Goal: Communication & Community: Share content

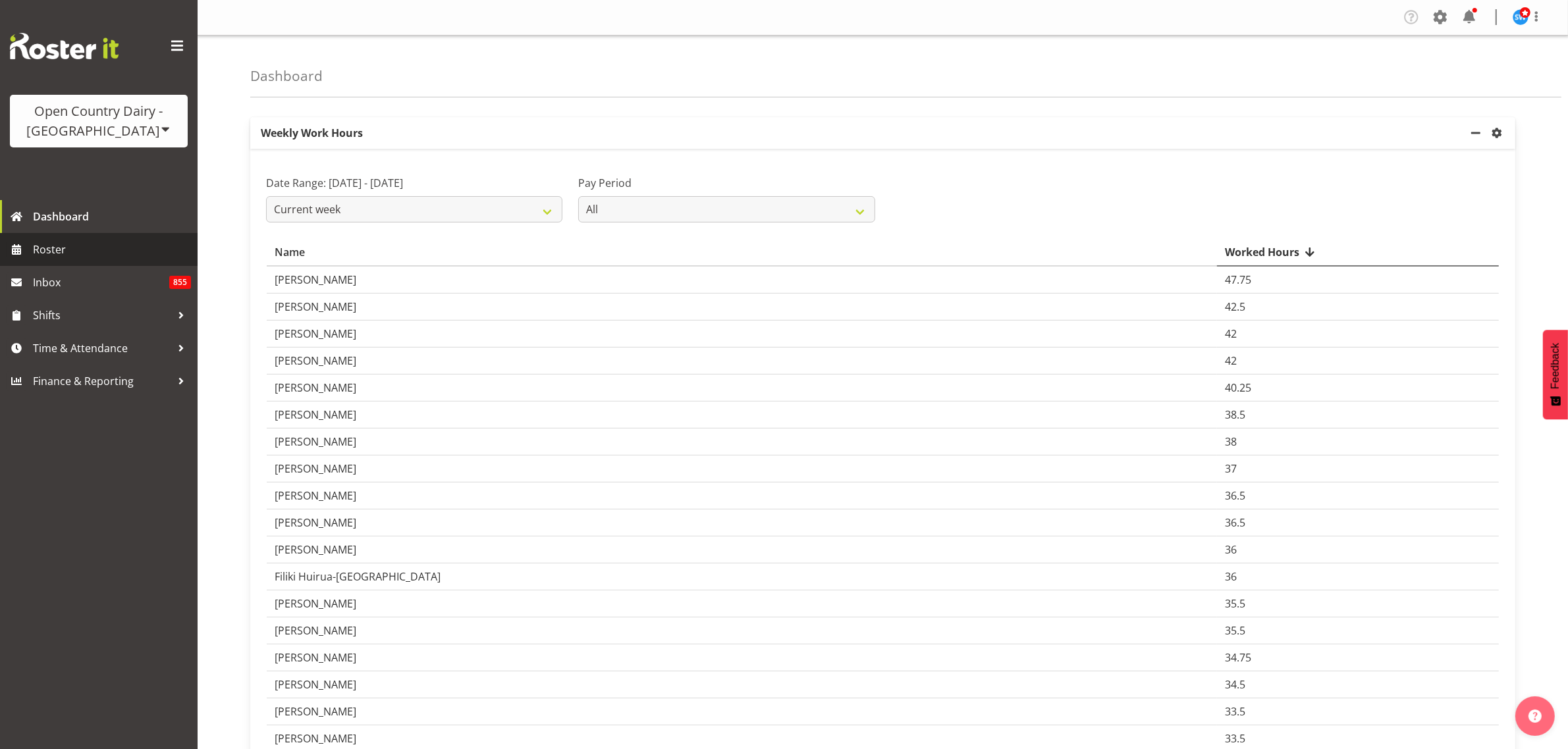
click at [60, 248] on span "Roster" at bounding box center [111, 250] width 158 height 20
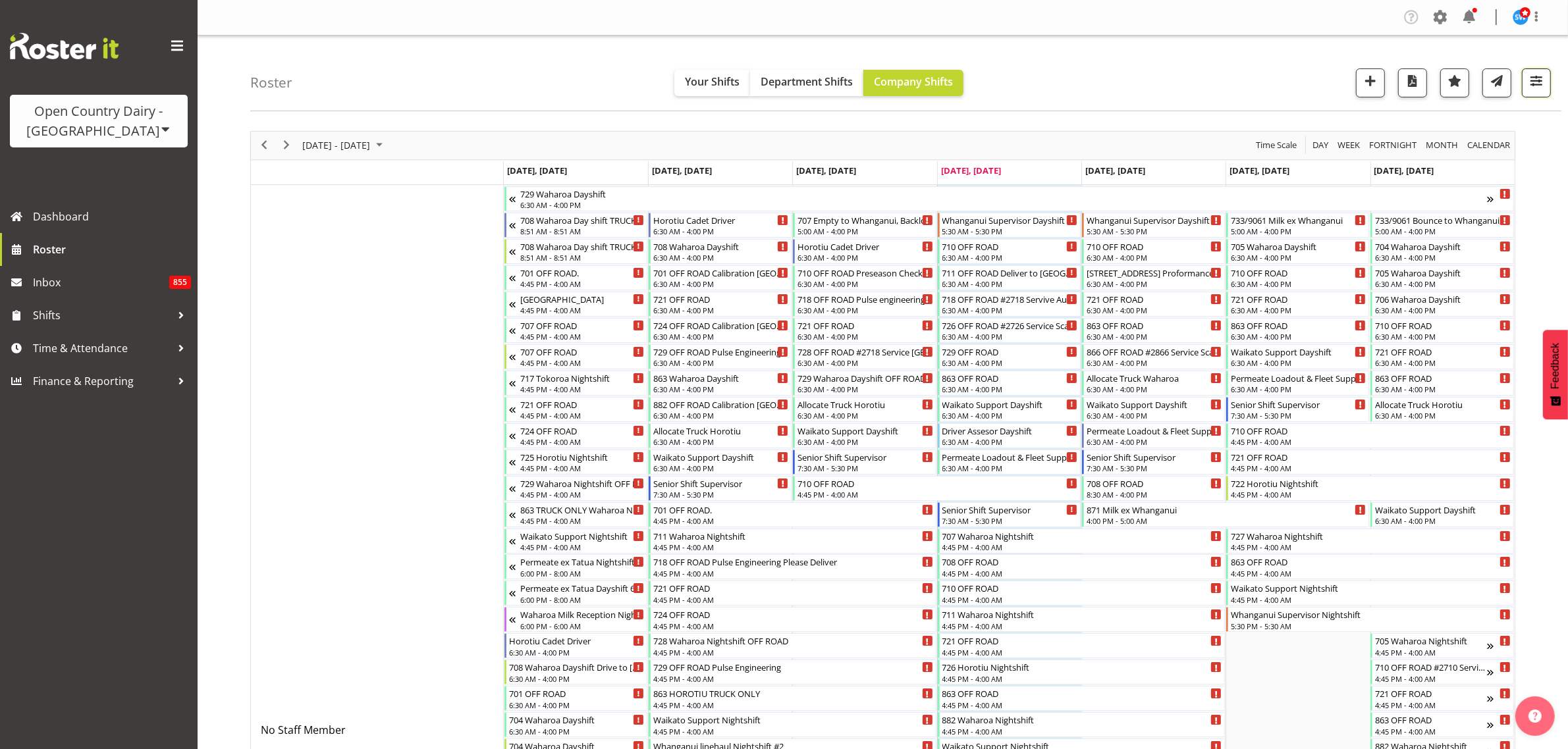
click at [1539, 84] on span "button" at bounding box center [1536, 81] width 17 height 17
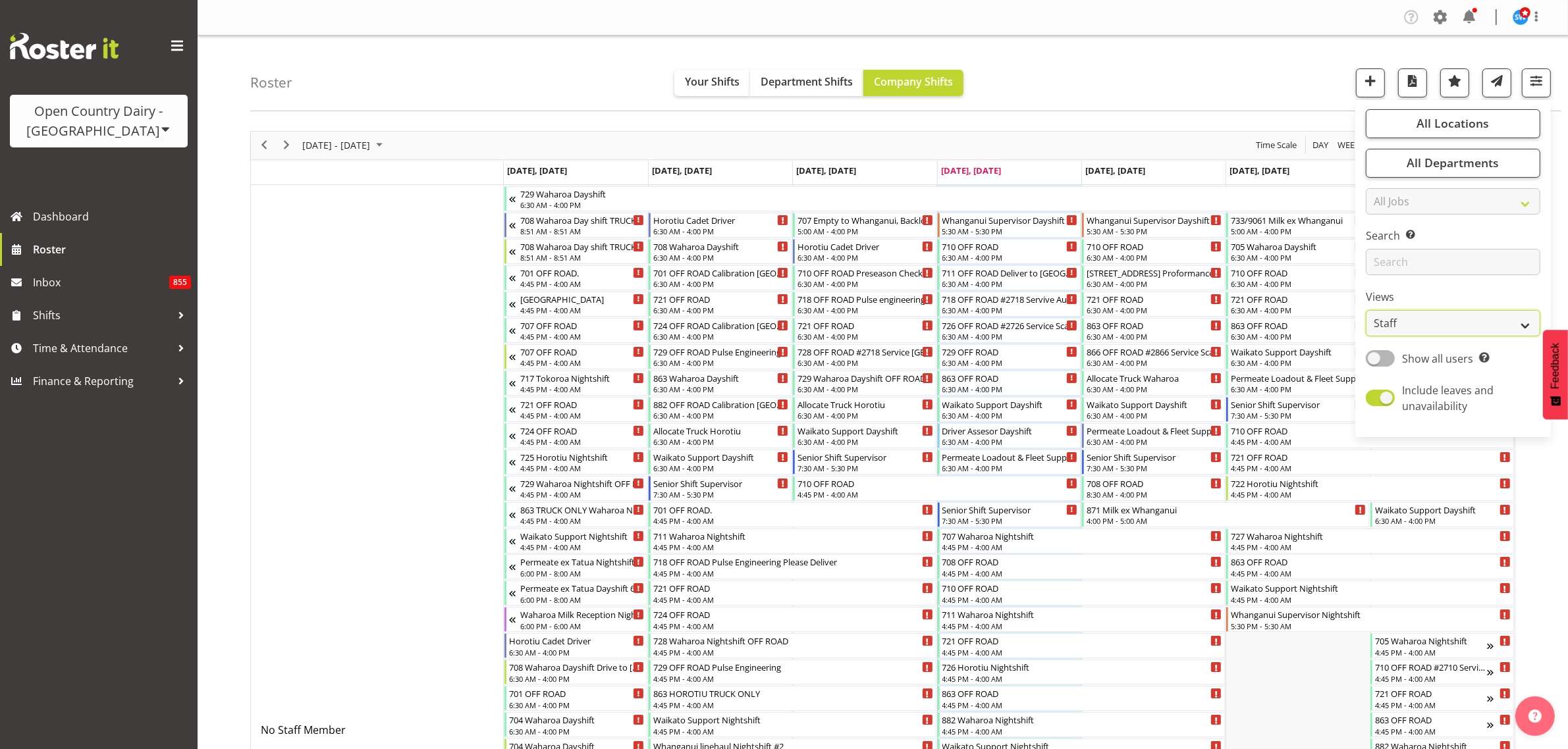
click at [1508, 331] on select "Staff Role Shift - Horizontal Shift - Vertical Staff - Location" at bounding box center [1453, 323] width 175 height 26
select select "shiftH"
click at [1367, 310] on select "Staff Role Shift - Horizontal Shift - Vertical Staff - Location" at bounding box center [1453, 323] width 175 height 26
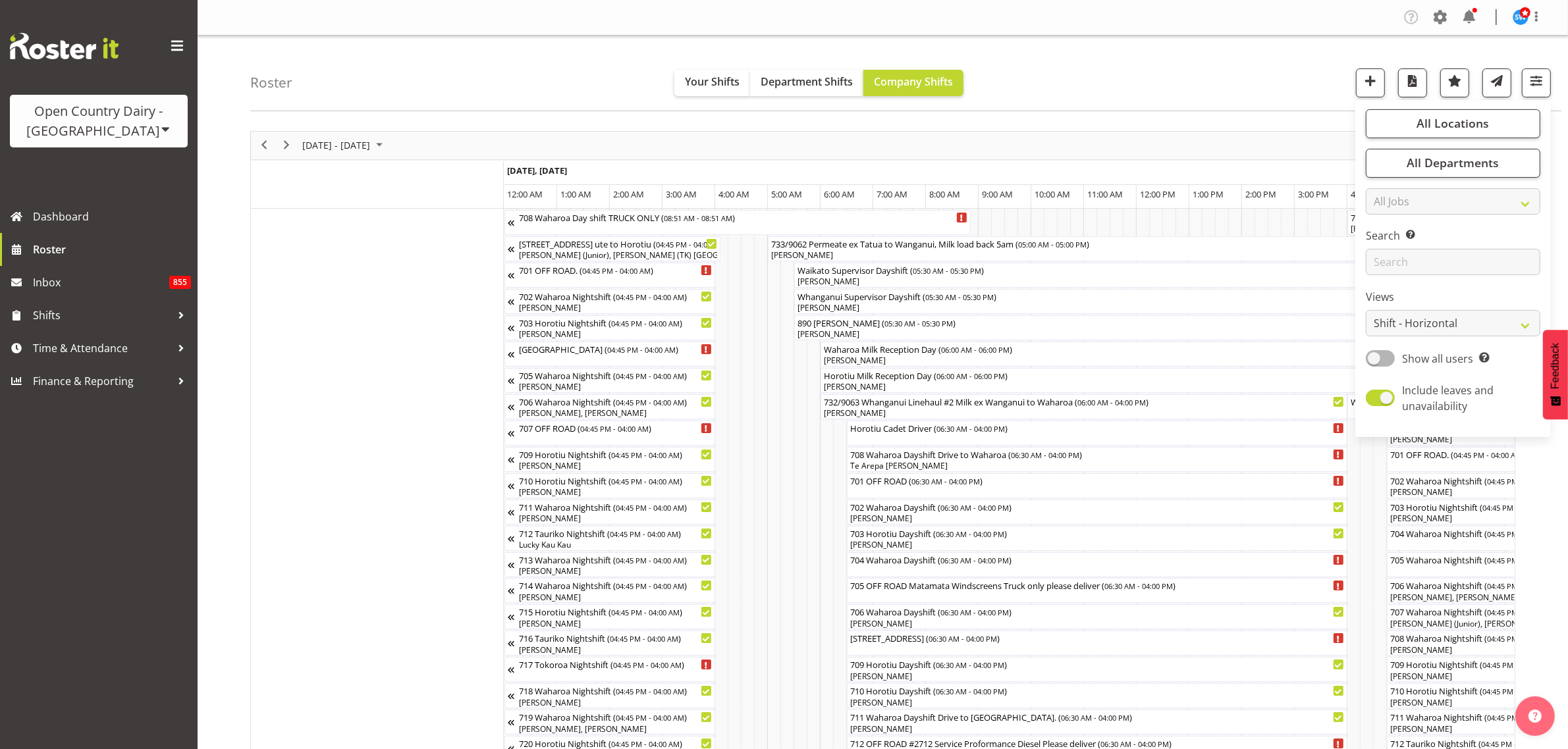
click at [1116, 67] on div "Roster Your Shifts Department Shifts Company Shifts All Locations Clear Ingredi…" at bounding box center [906, 73] width 1311 height 76
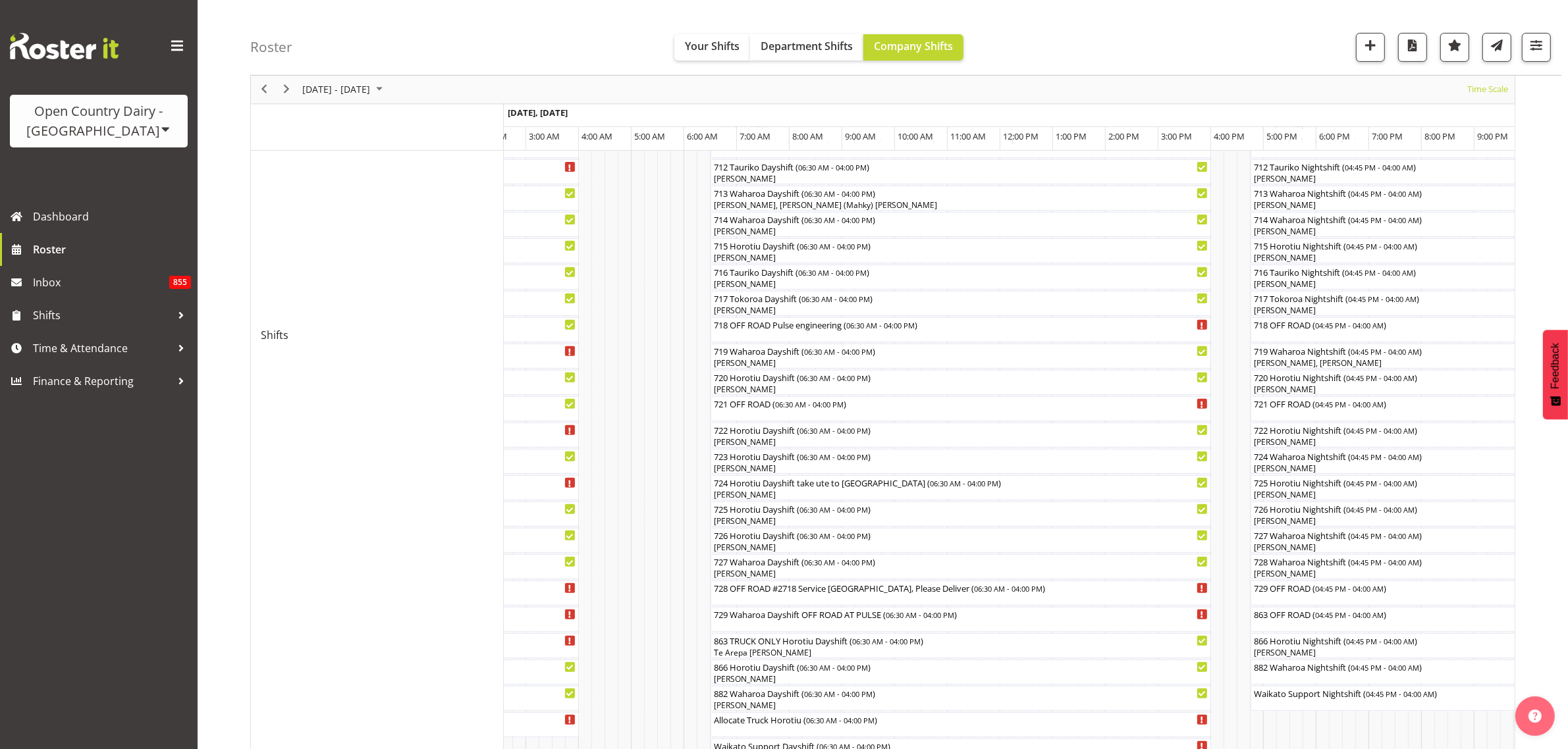
scroll to position [633, 0]
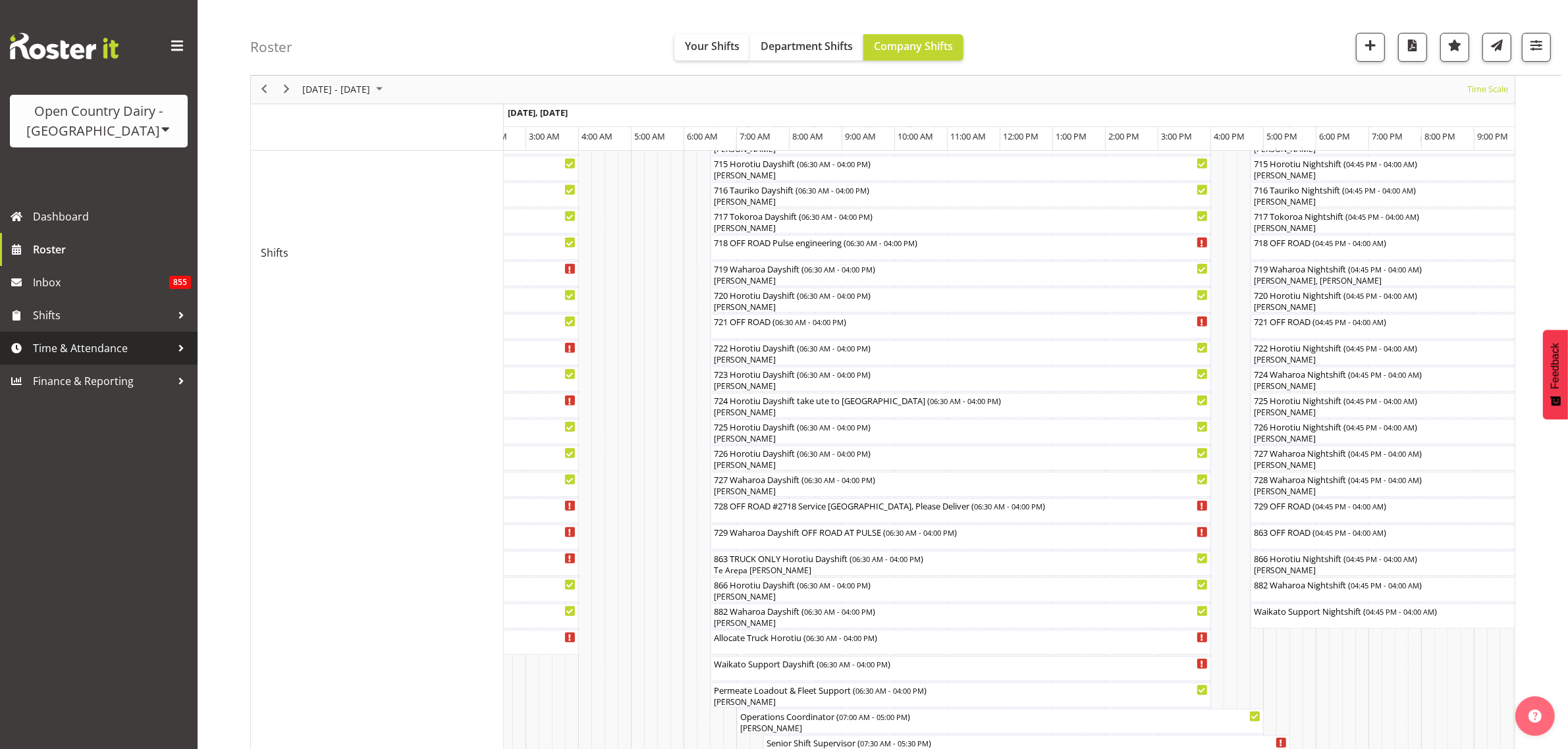
click at [63, 348] on span "Time & Attendance" at bounding box center [101, 348] width 138 height 20
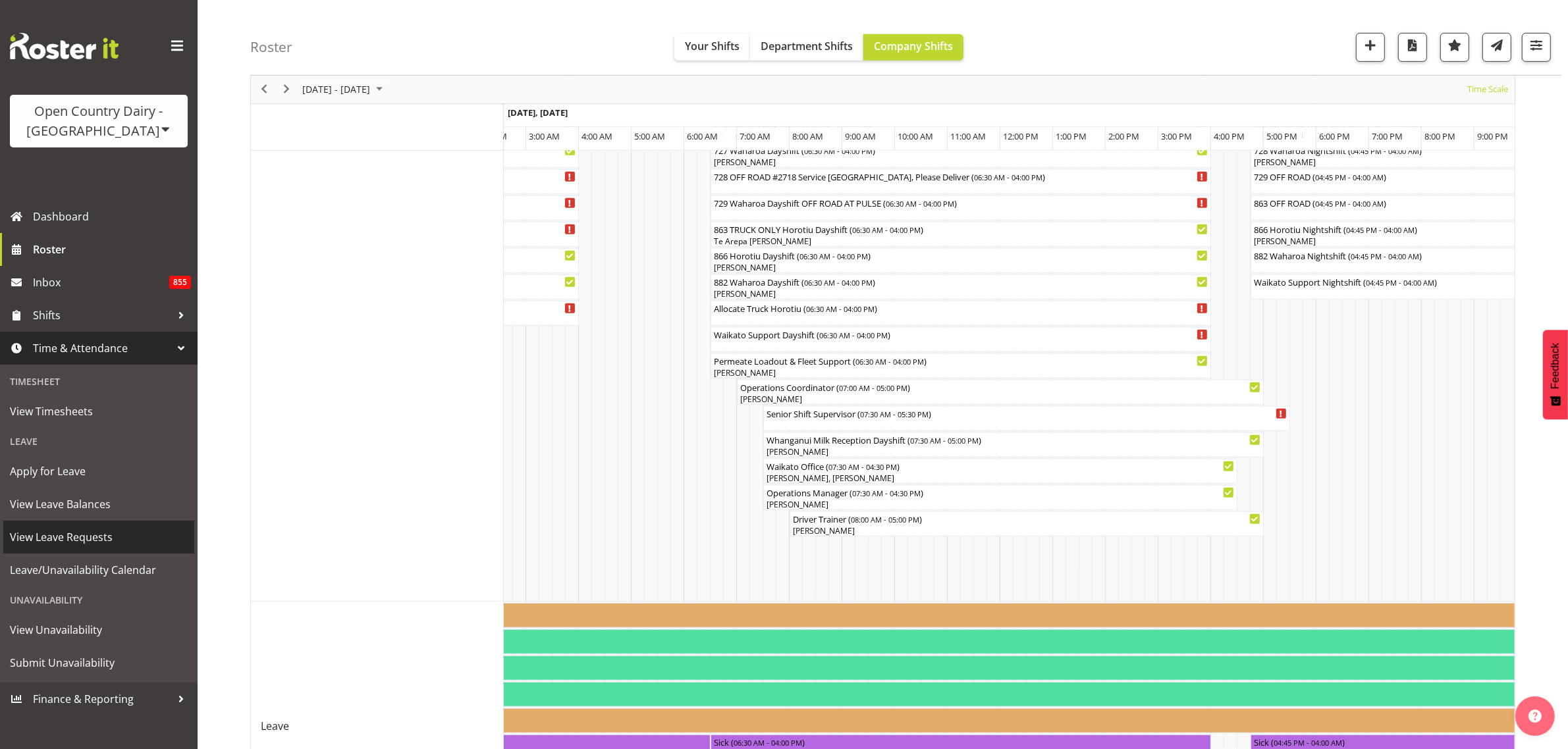
scroll to position [1126, 0]
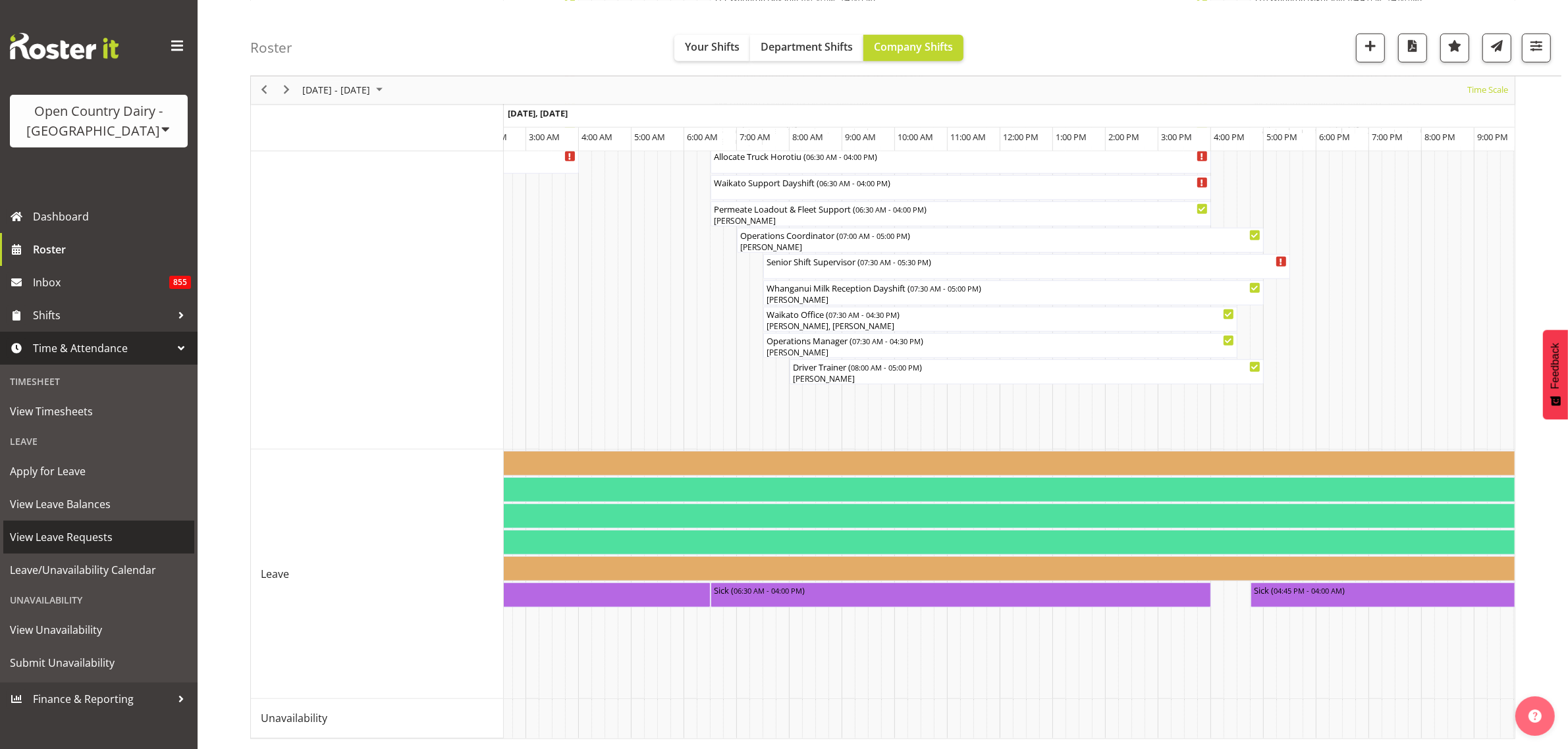
click at [92, 538] on span "View Leave Requests" at bounding box center [99, 537] width 178 height 20
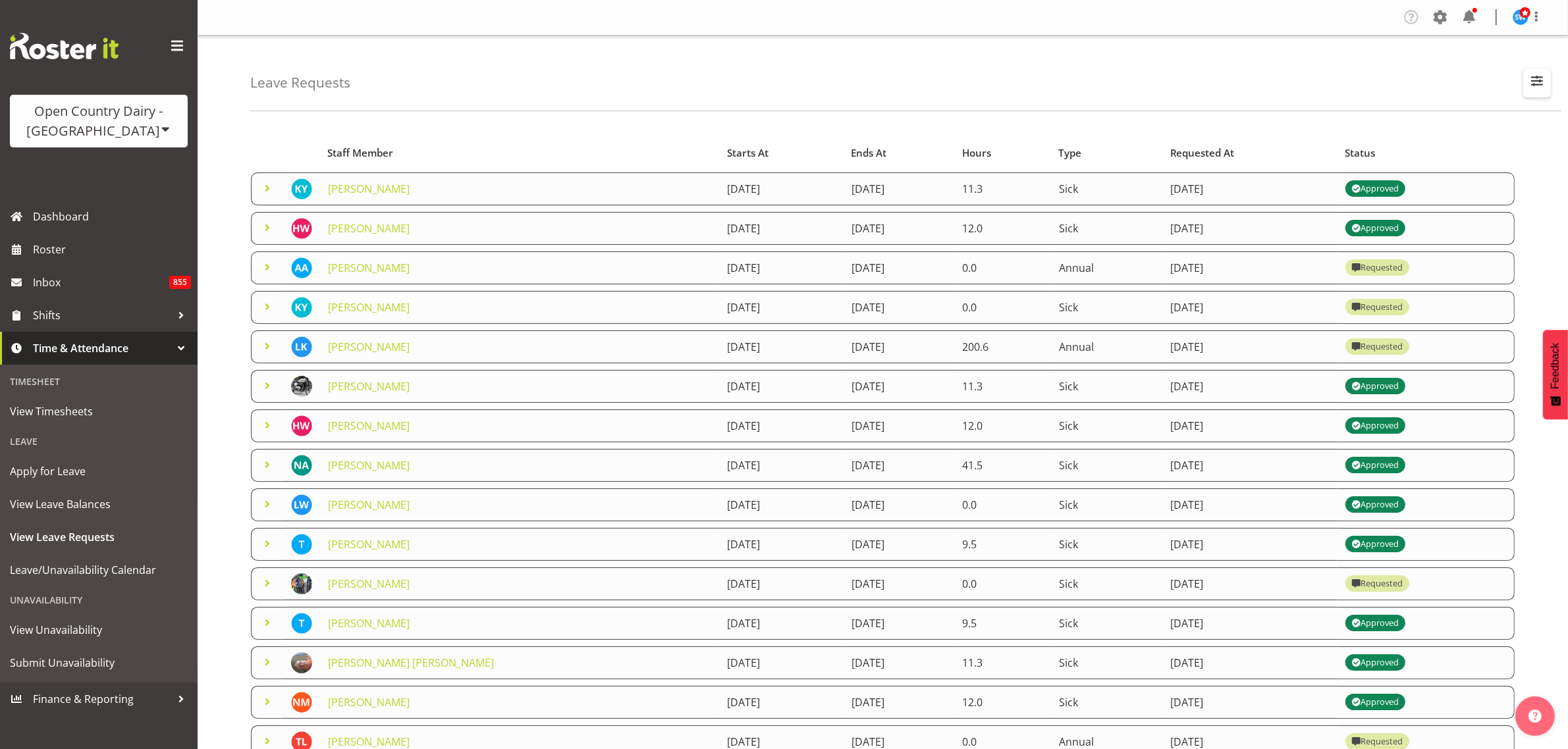
click at [1533, 83] on span "button" at bounding box center [1537, 81] width 17 height 17
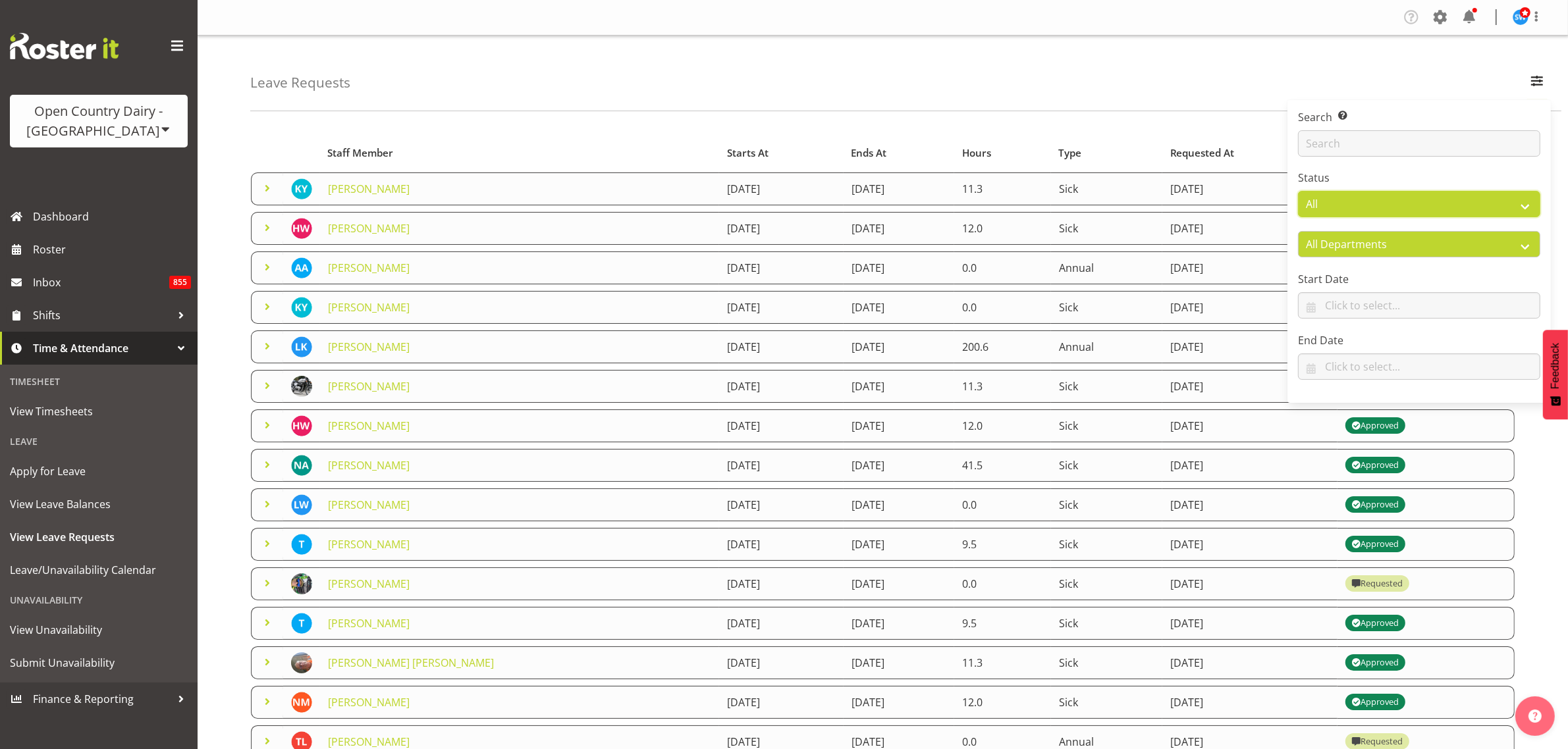
click at [1490, 206] on select "All Approved Requested Unapproved" at bounding box center [1419, 204] width 243 height 26
select select "requested"
click at [1298, 192] on select "All Approved Requested Unapproved" at bounding box center [1419, 204] width 243 height 26
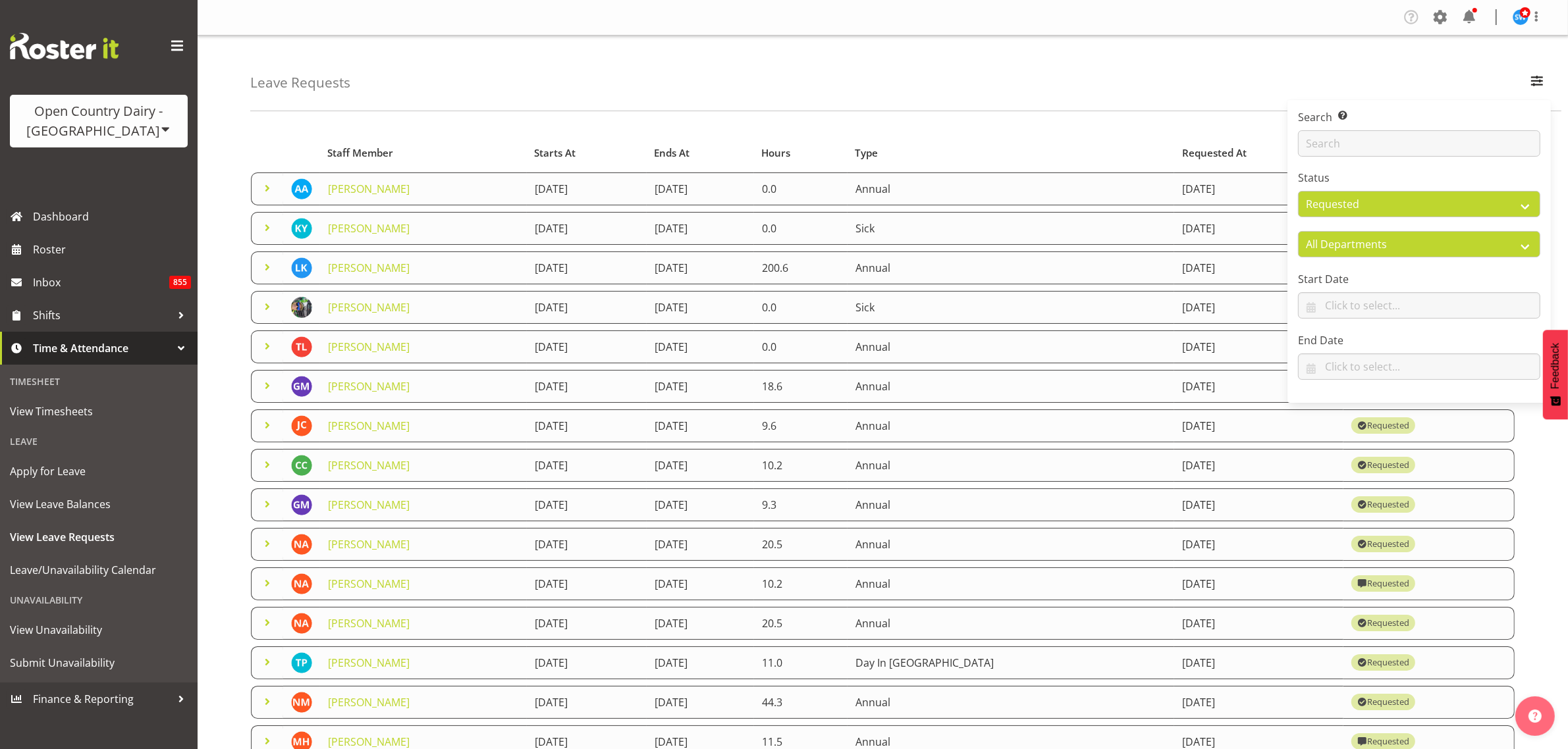
click at [956, 96] on div "Leave Requests Search Search for a particular employee Status All Approved Requ…" at bounding box center [906, 73] width 1311 height 76
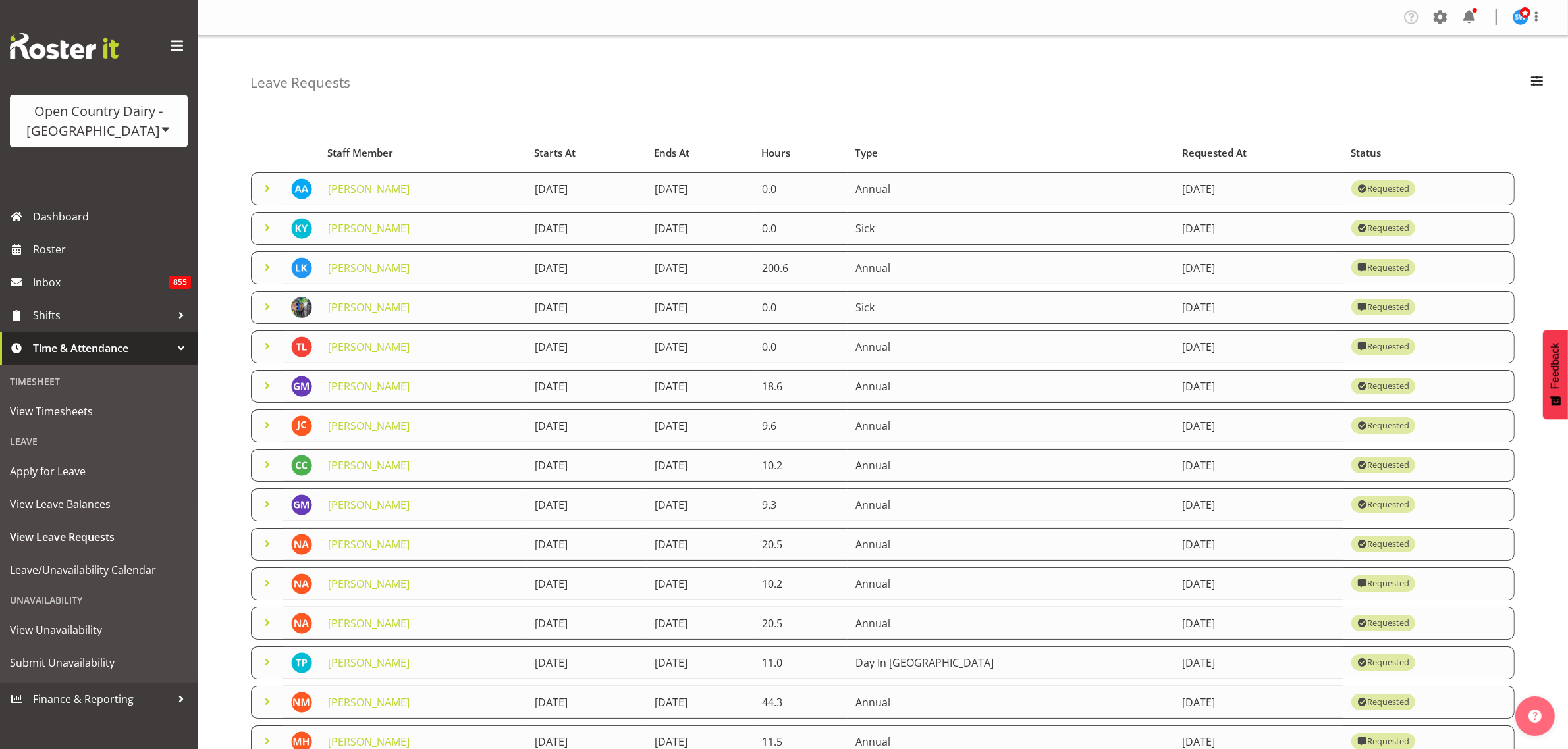
click at [267, 232] on span at bounding box center [267, 228] width 16 height 16
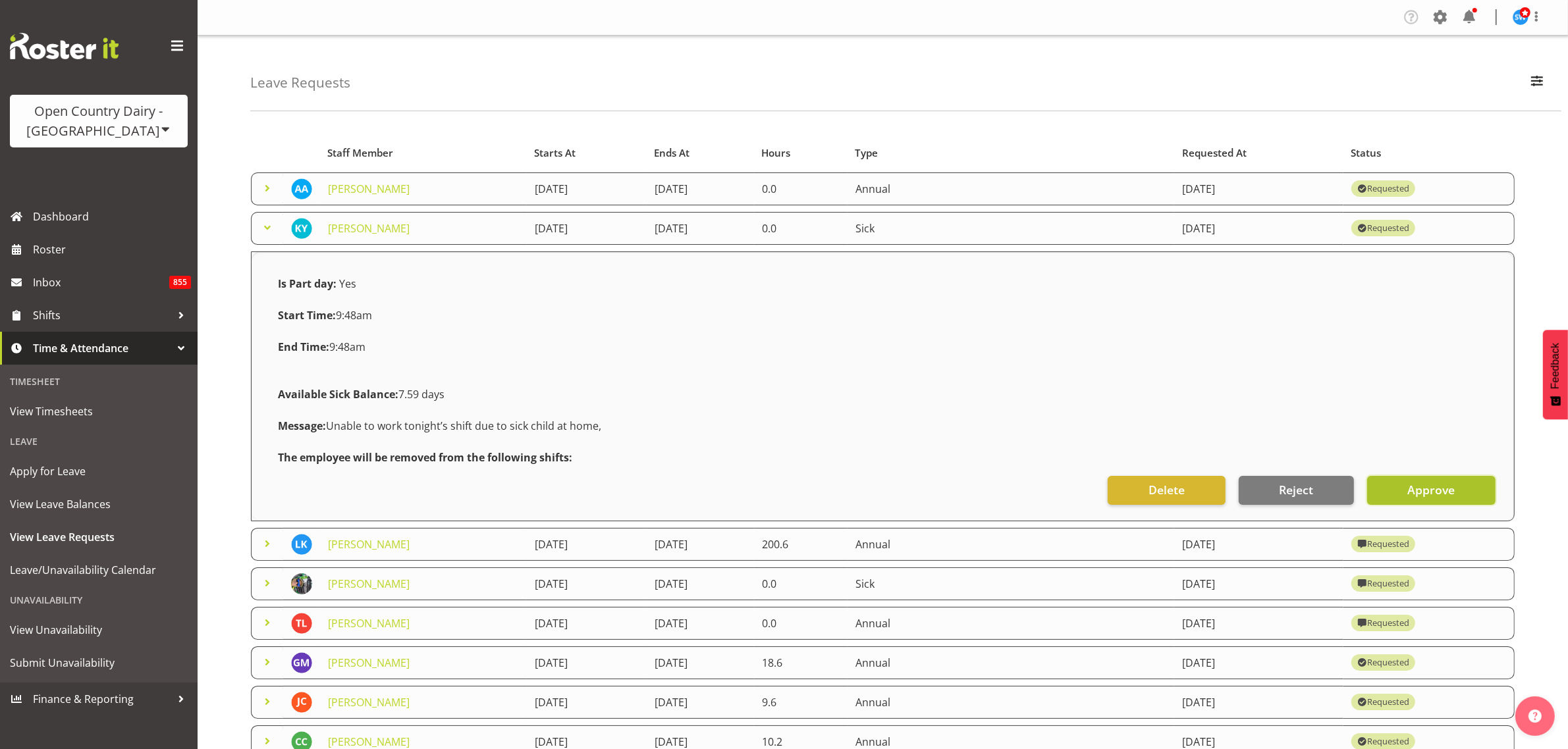
click at [1443, 485] on span "Approve" at bounding box center [1430, 489] width 48 height 17
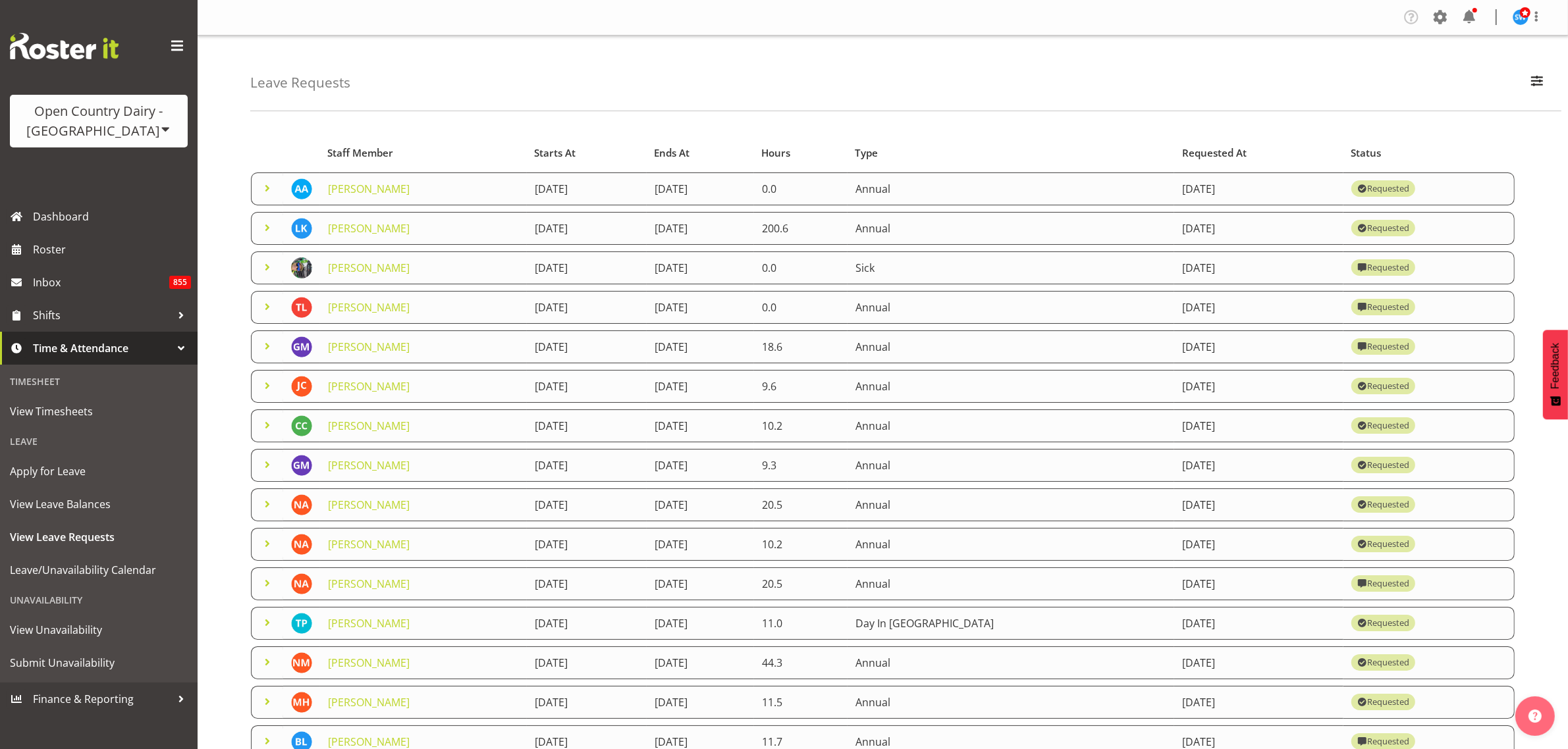
click at [267, 267] on span at bounding box center [267, 267] width 16 height 16
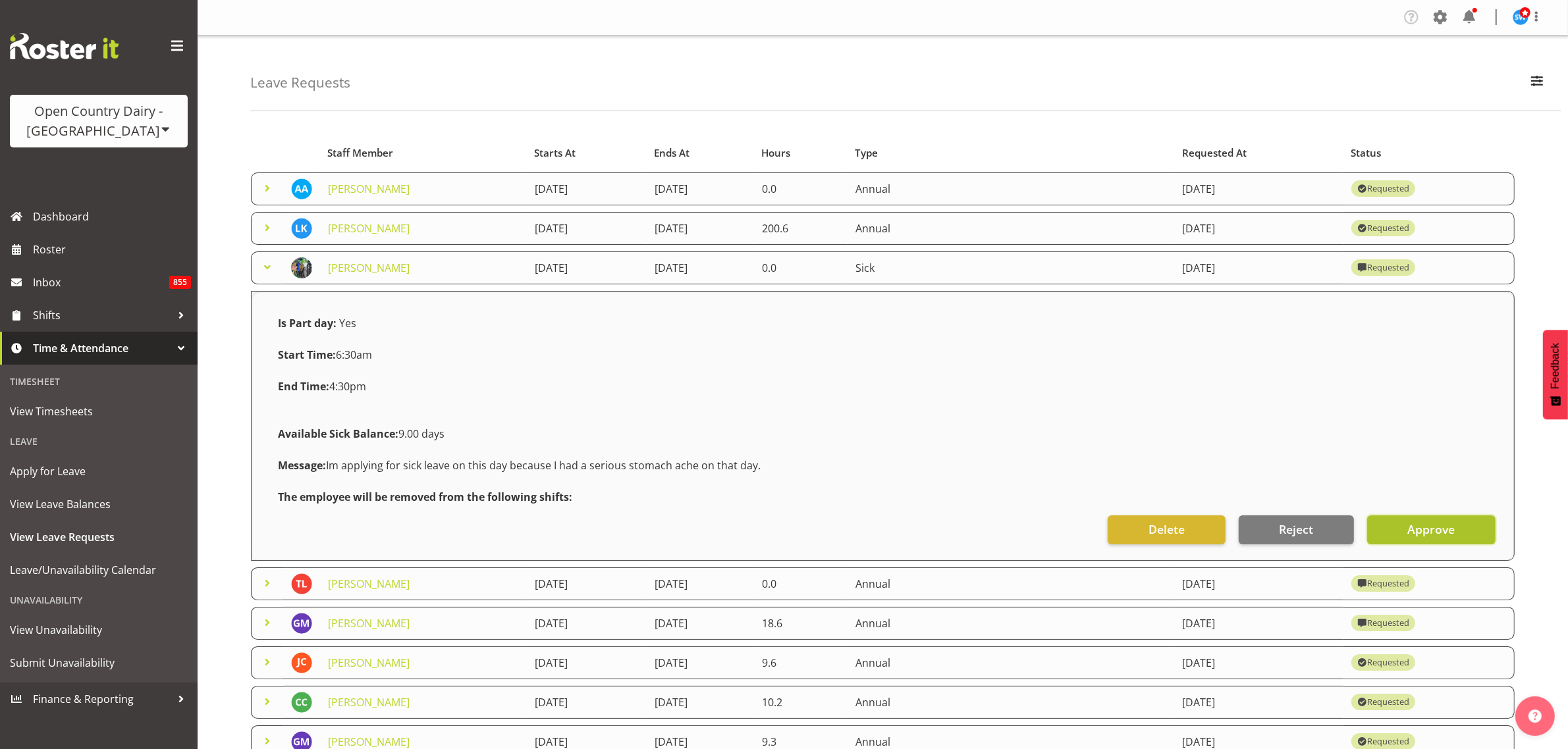
click at [1442, 531] on span "Approve" at bounding box center [1430, 529] width 48 height 17
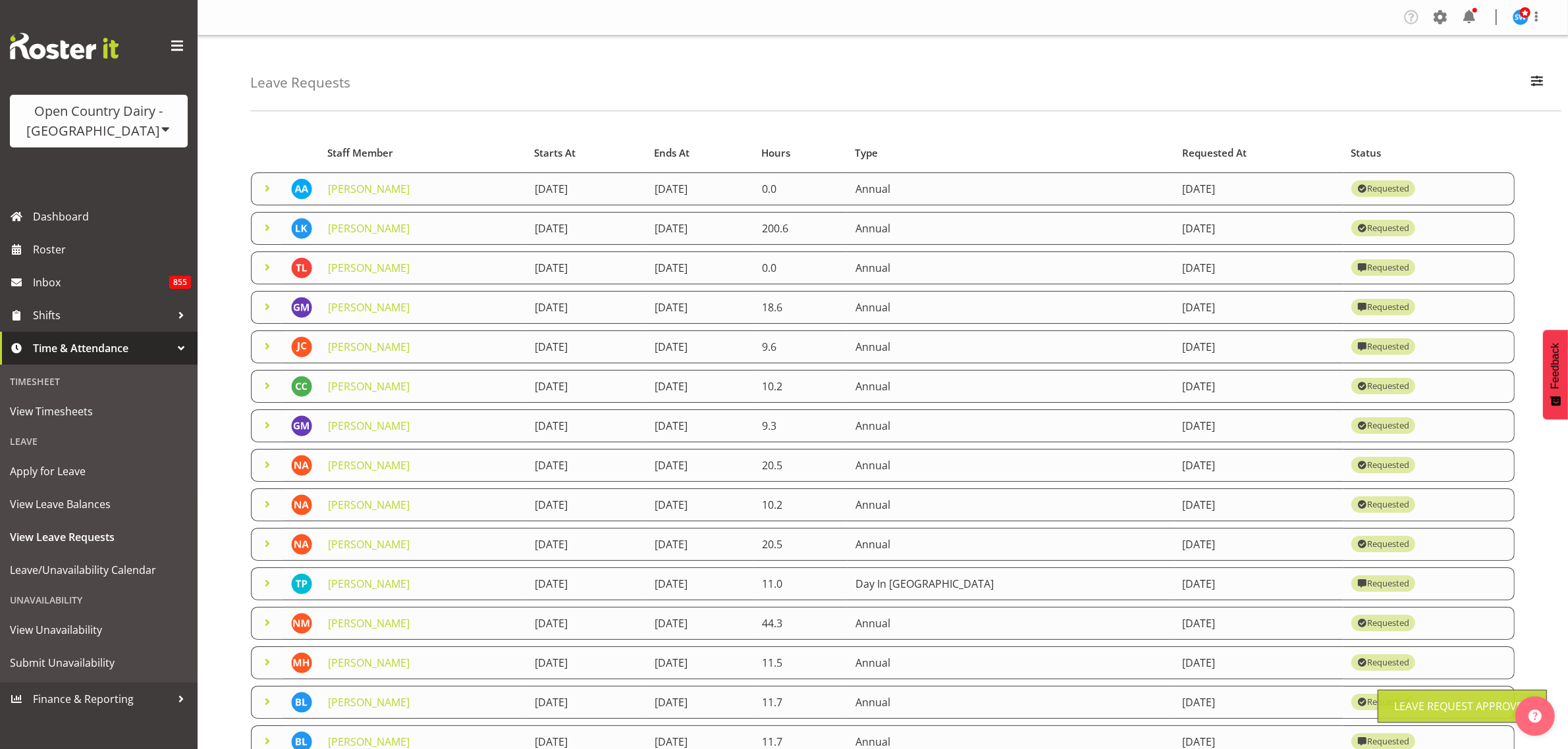
click at [261, 268] on span at bounding box center [267, 267] width 16 height 16
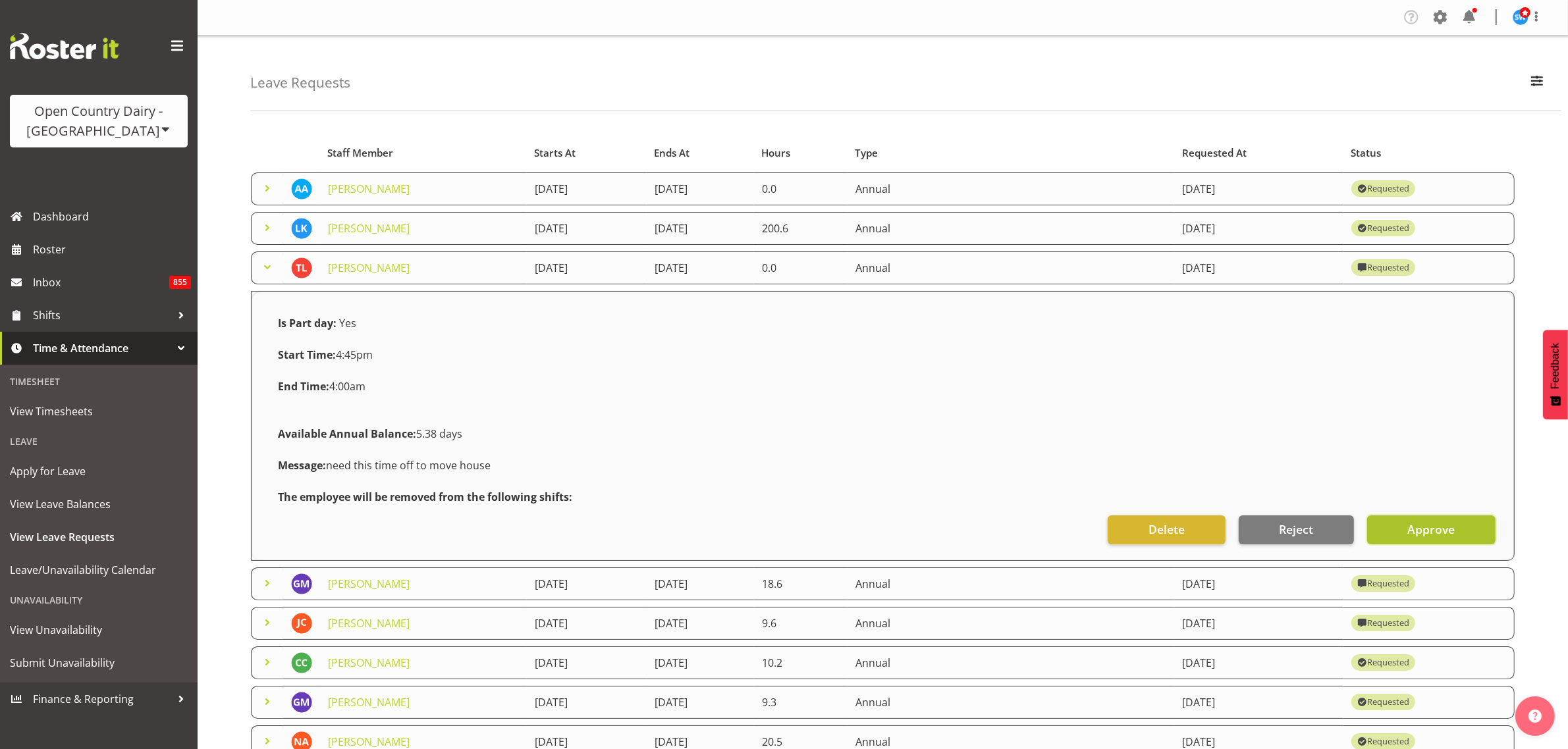
click at [1432, 528] on span "Approve" at bounding box center [1430, 529] width 48 height 17
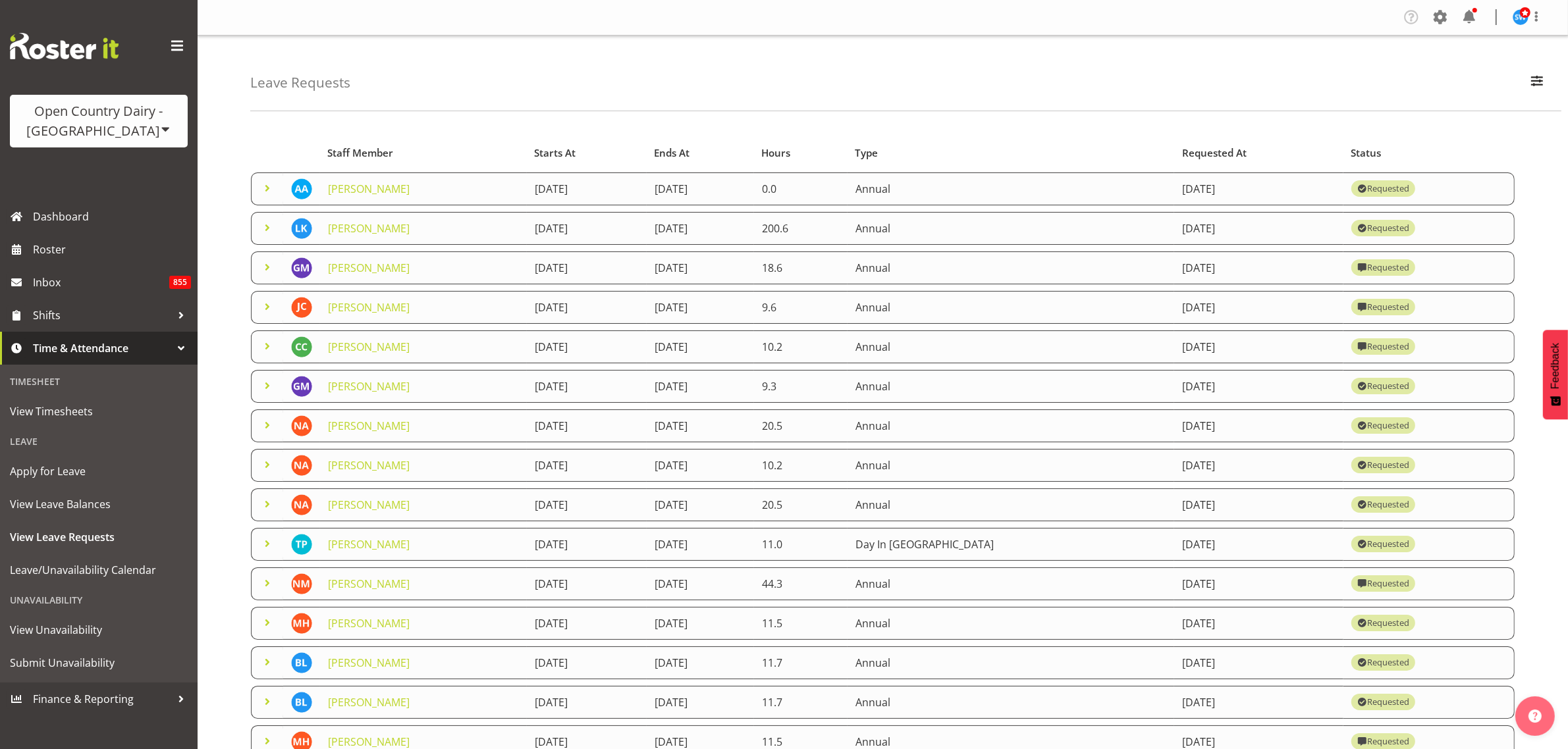
click at [263, 304] on span at bounding box center [267, 306] width 16 height 16
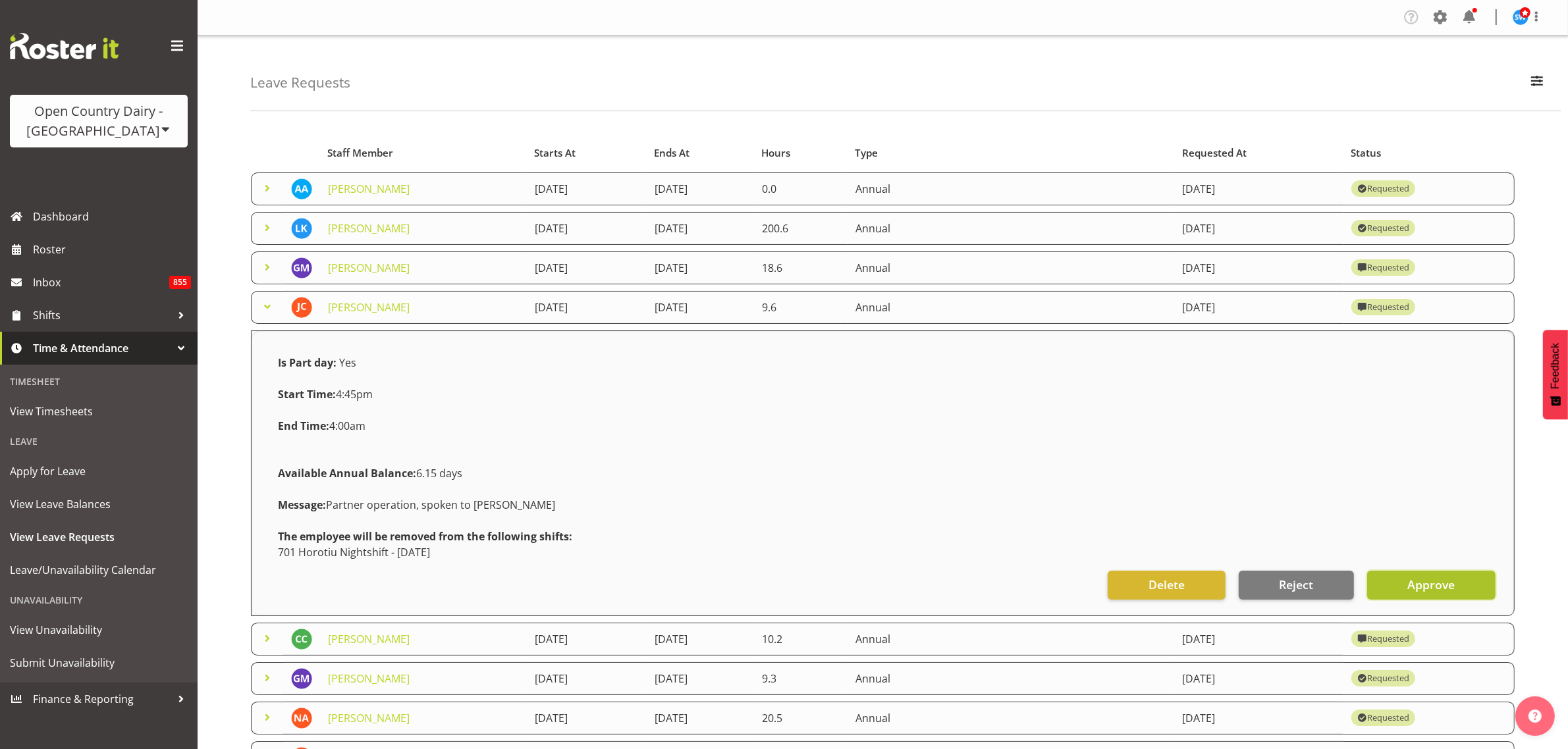
click at [1430, 584] on span "Approve" at bounding box center [1430, 584] width 48 height 17
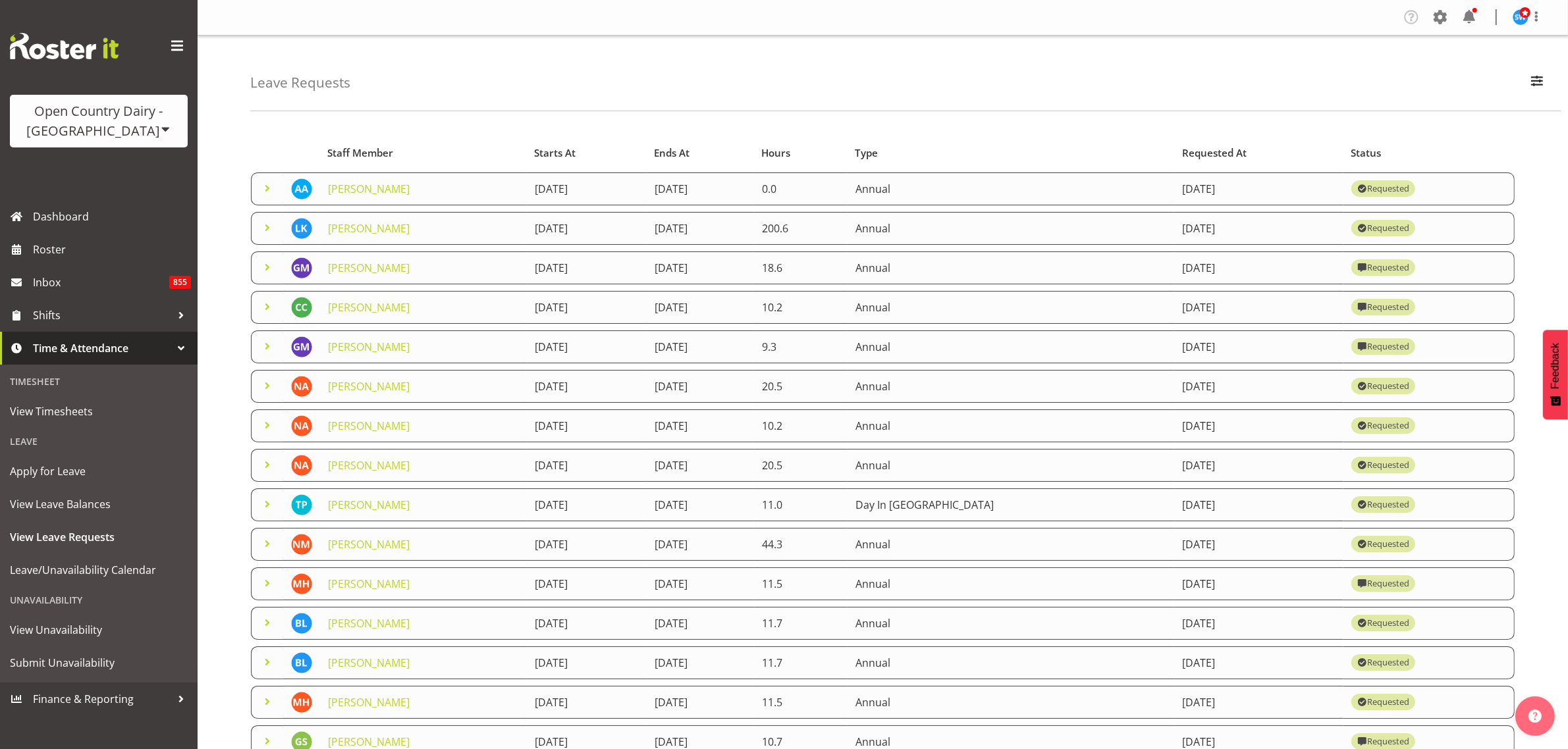
click at [267, 265] on span at bounding box center [267, 267] width 16 height 16
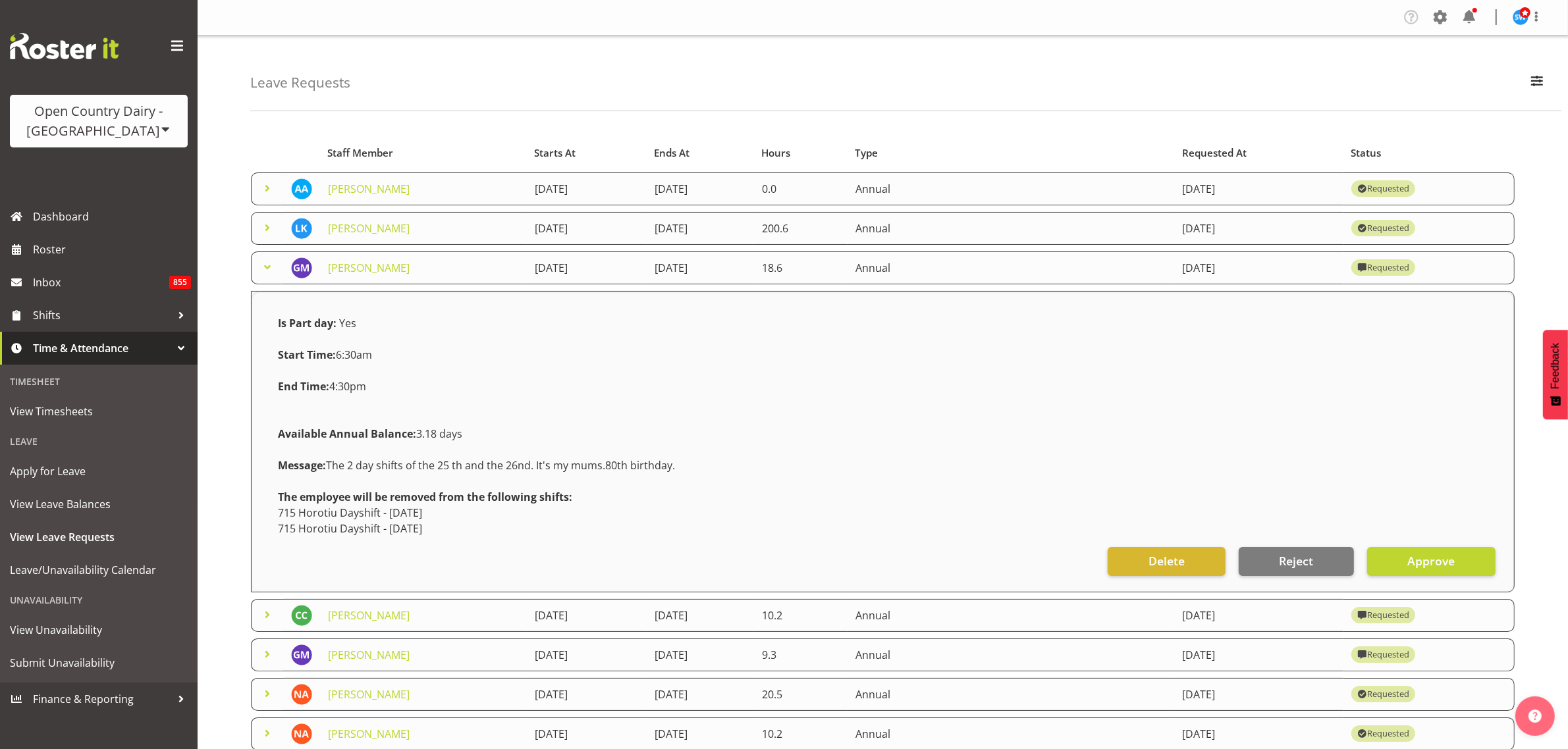
click at [267, 265] on span at bounding box center [267, 267] width 16 height 16
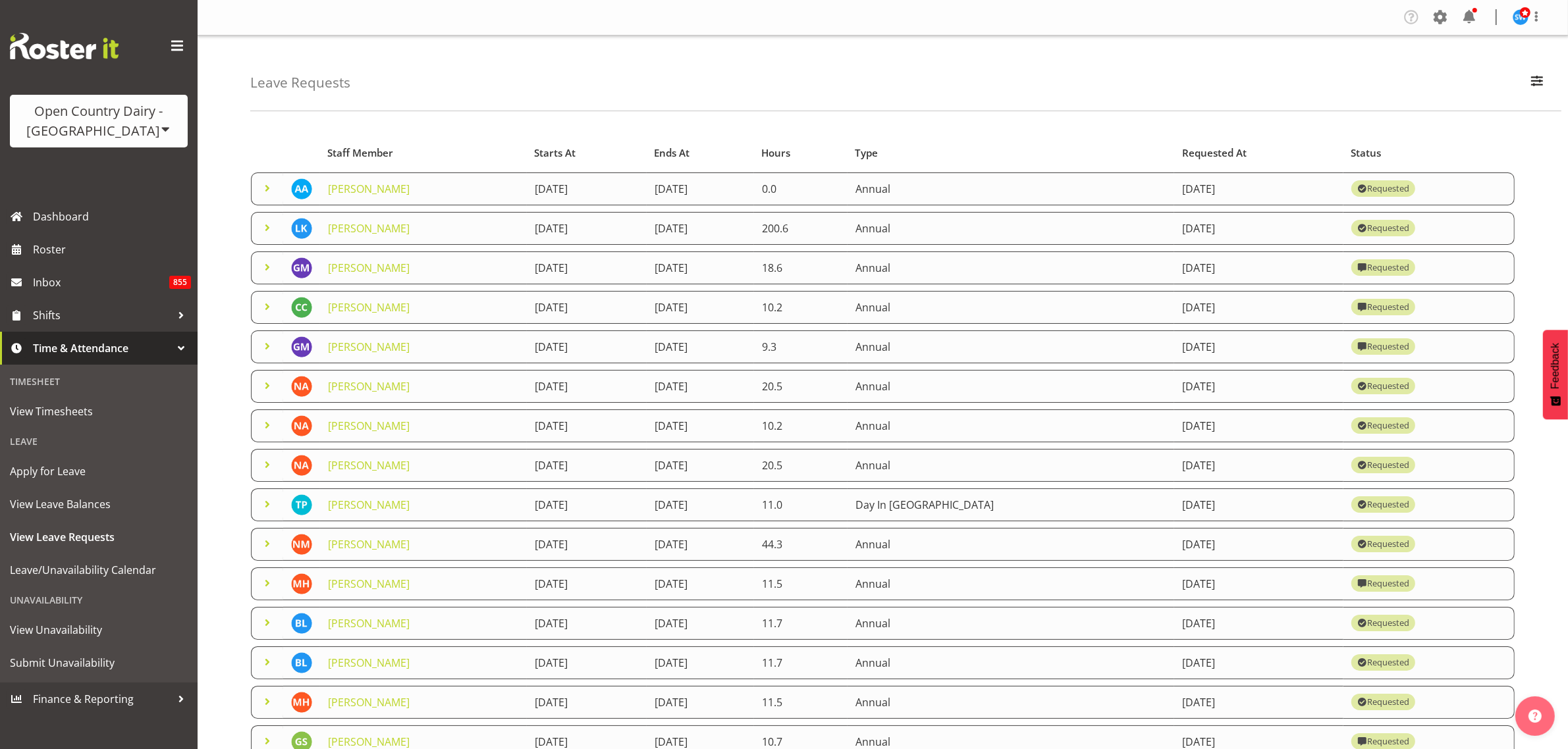
click at [264, 232] on span at bounding box center [267, 228] width 16 height 16
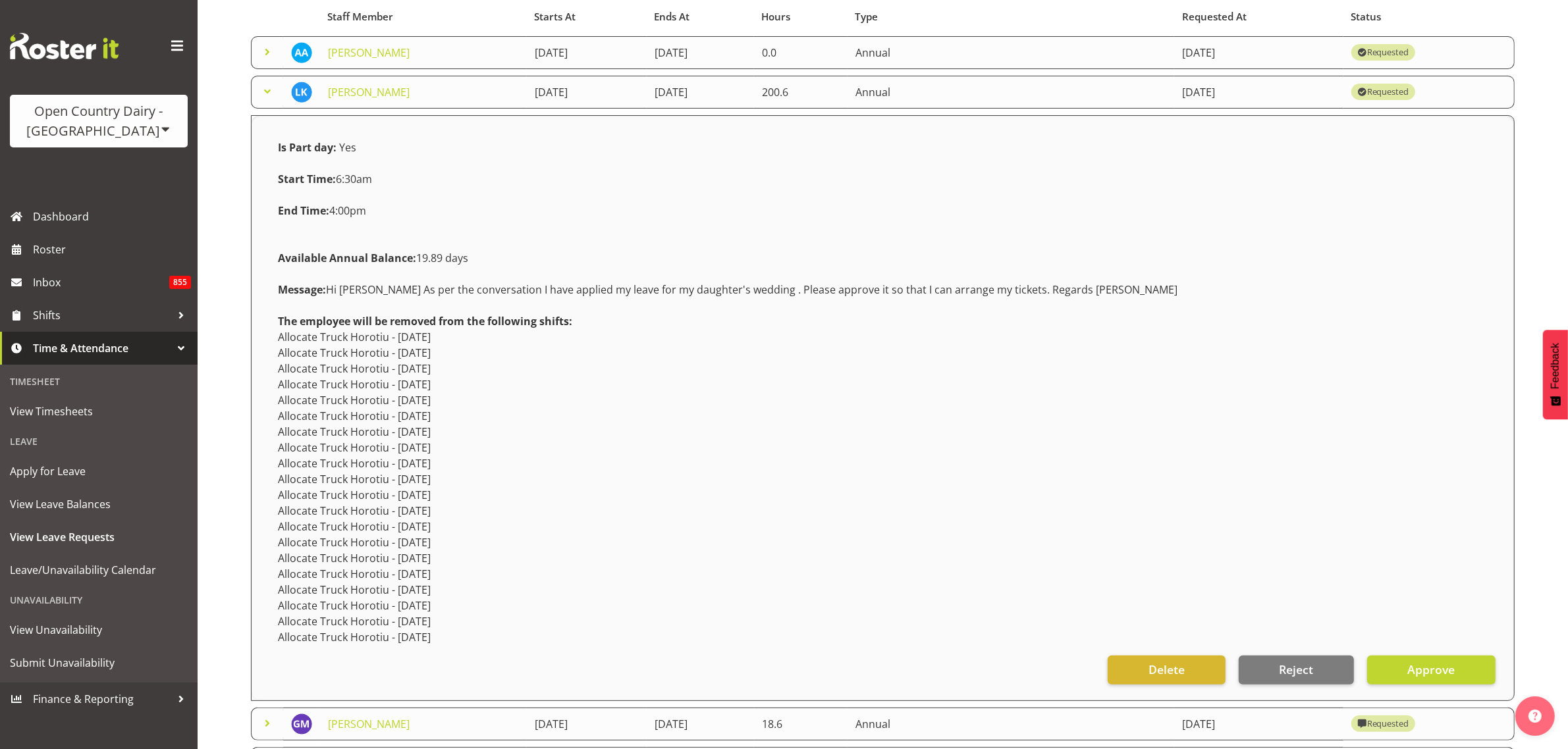
scroll to position [165, 0]
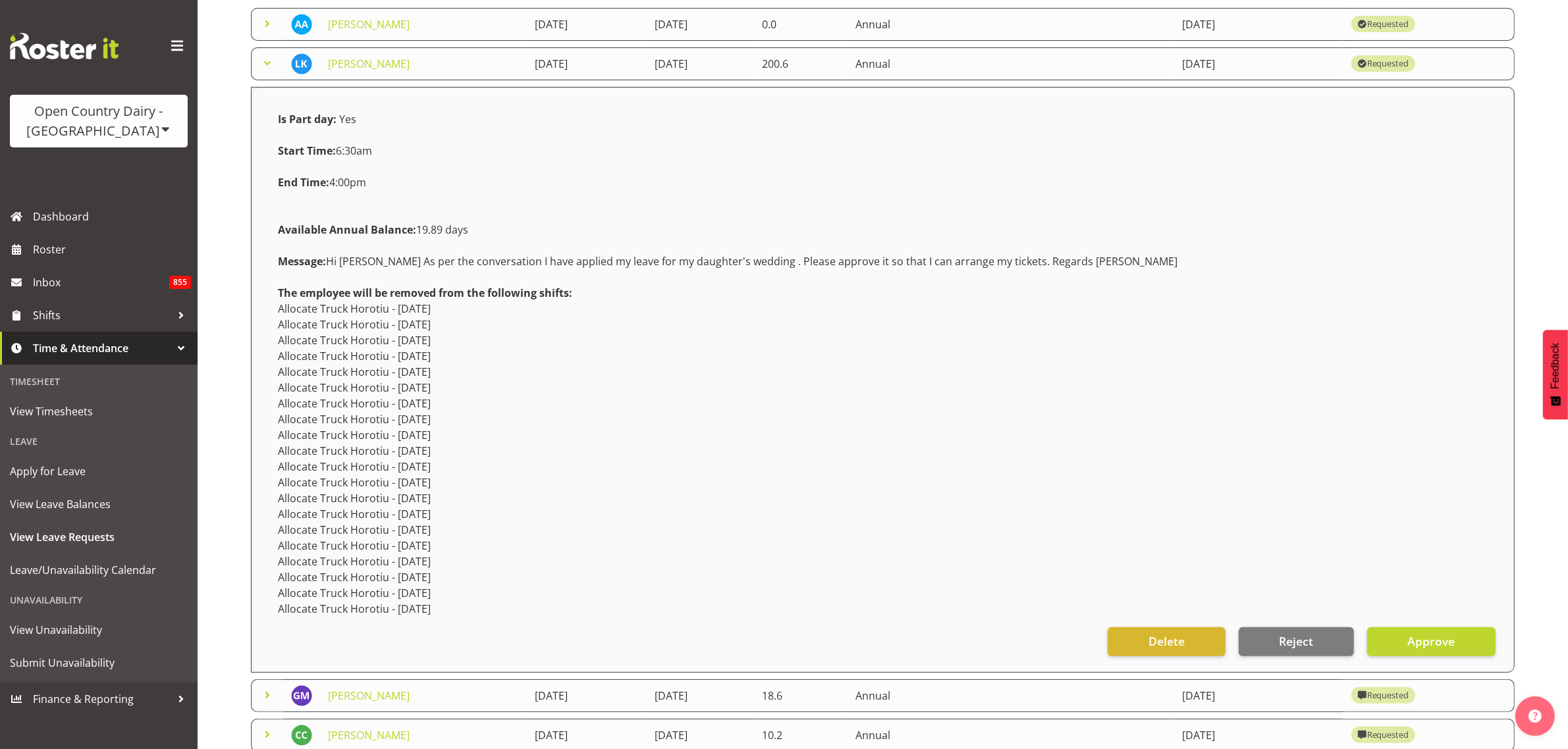
click at [269, 65] on span at bounding box center [267, 63] width 16 height 16
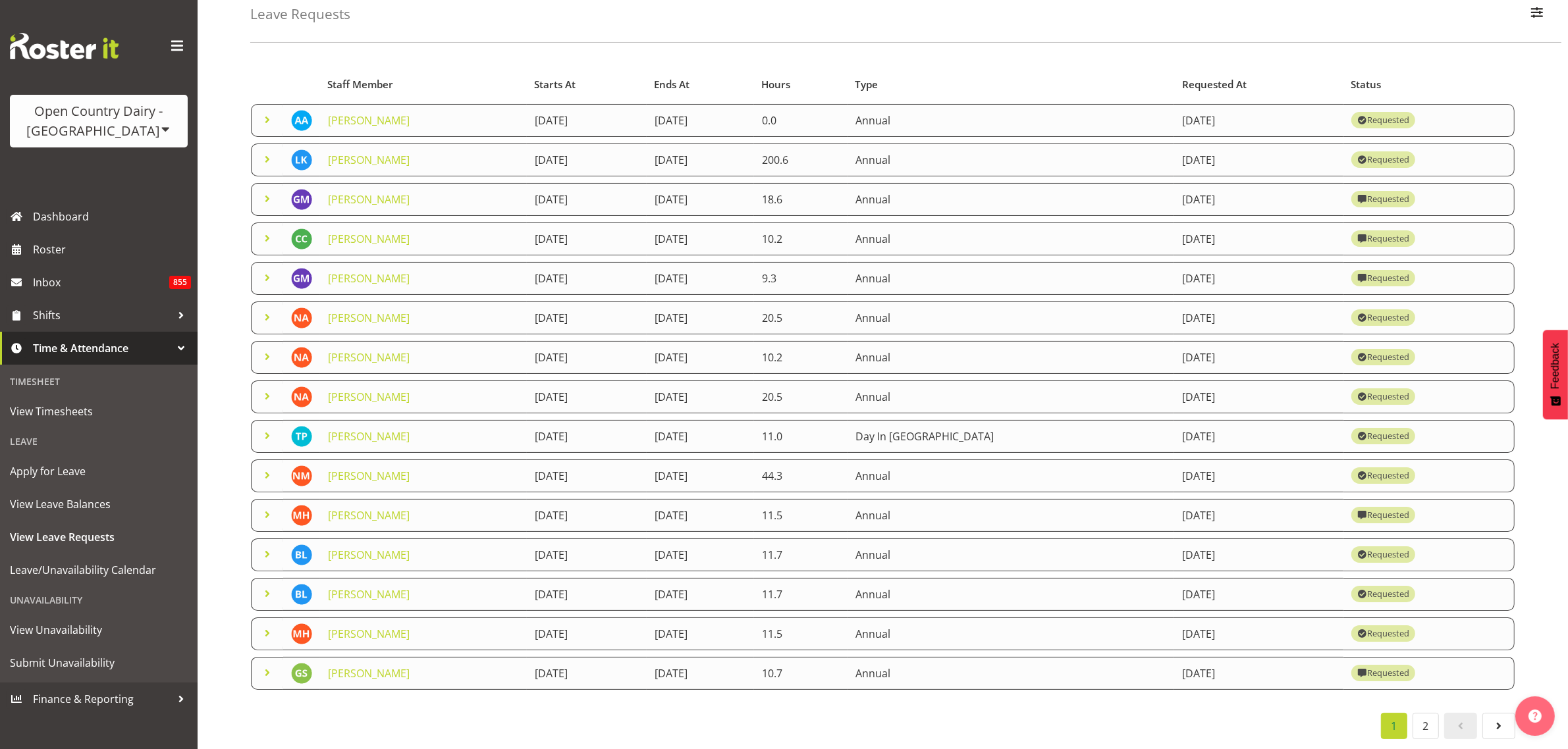
scroll to position [86, 0]
click at [265, 309] on span at bounding box center [267, 317] width 16 height 16
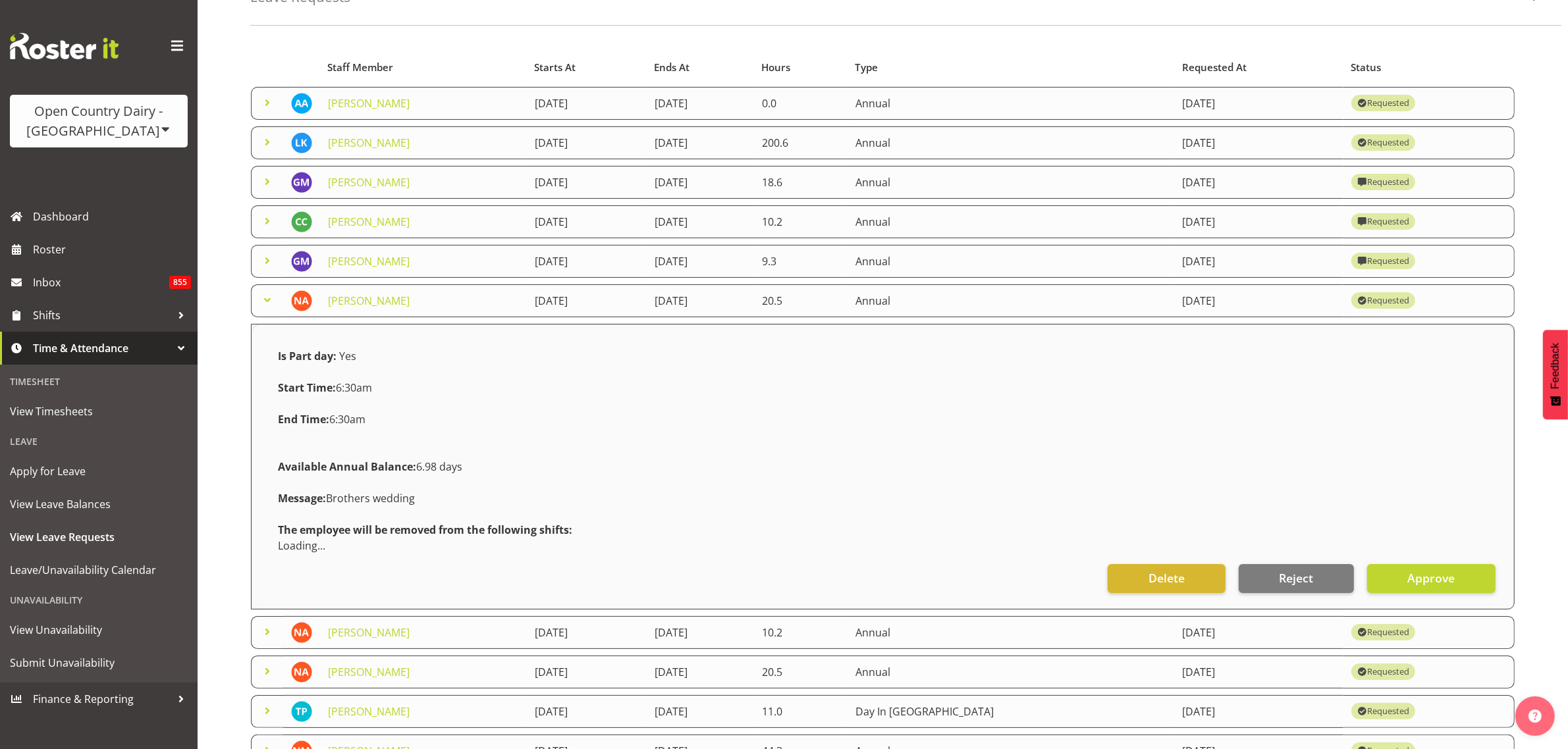
scroll to position [165, 0]
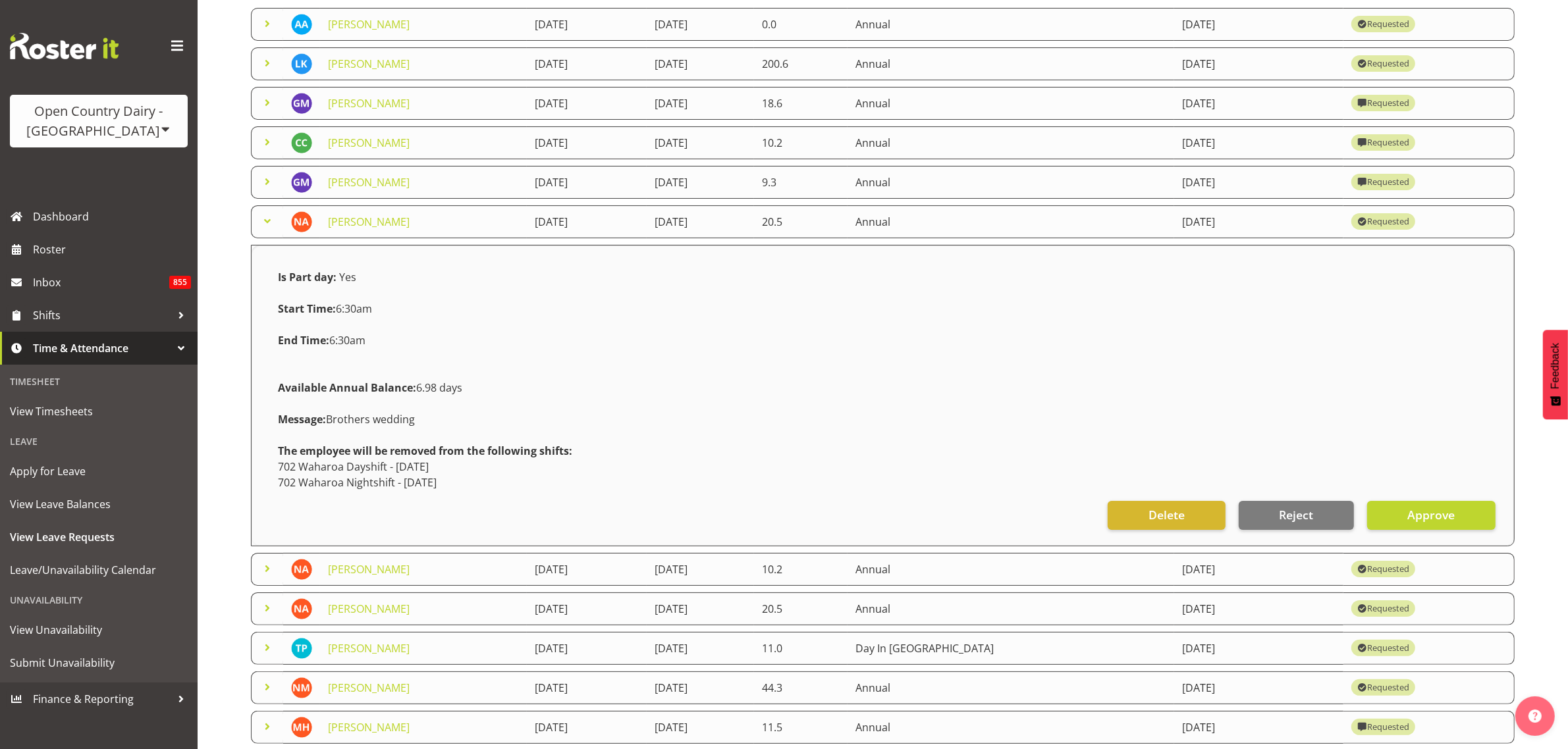
click at [265, 224] on span at bounding box center [267, 221] width 16 height 16
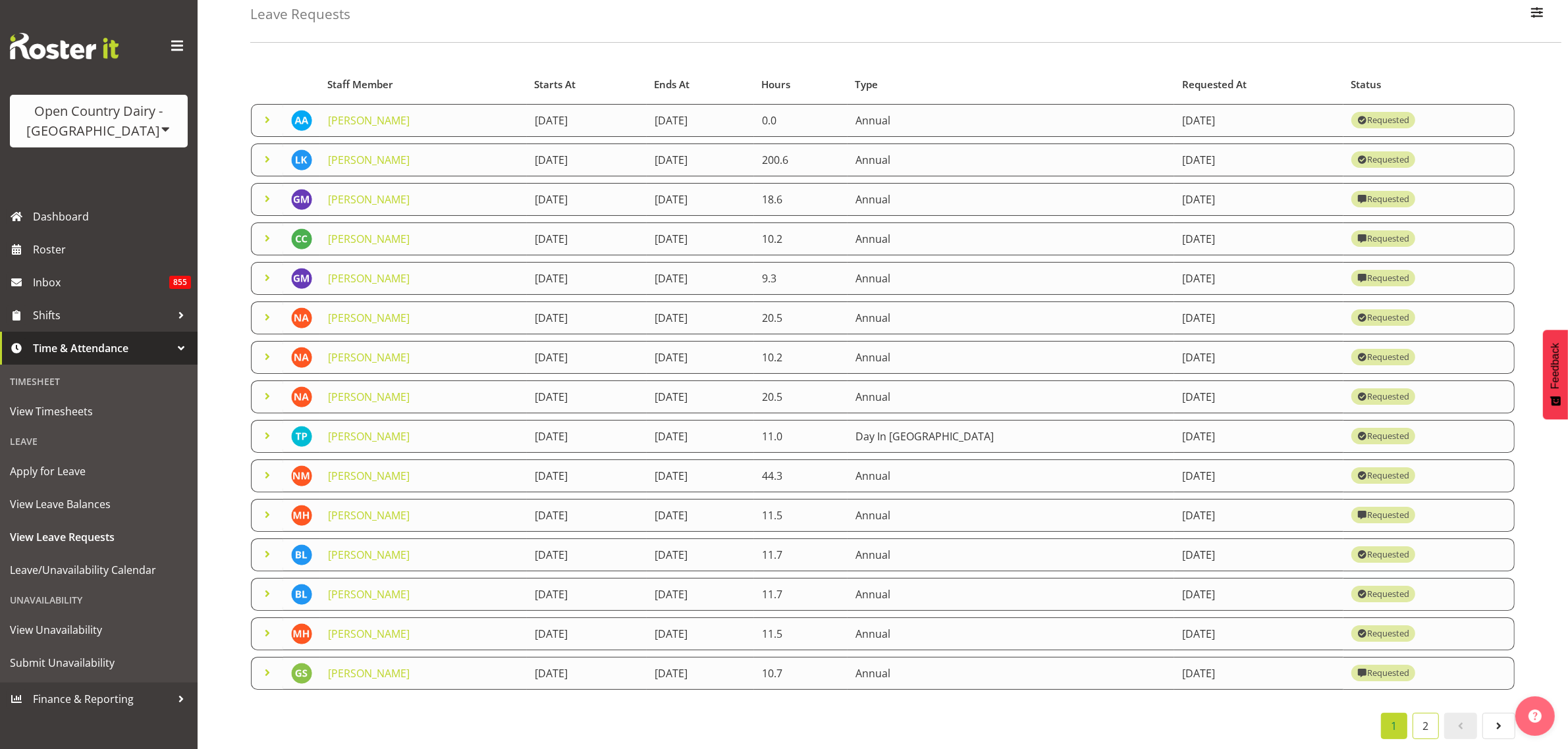
click at [1430, 718] on link "2" at bounding box center [1425, 726] width 26 height 26
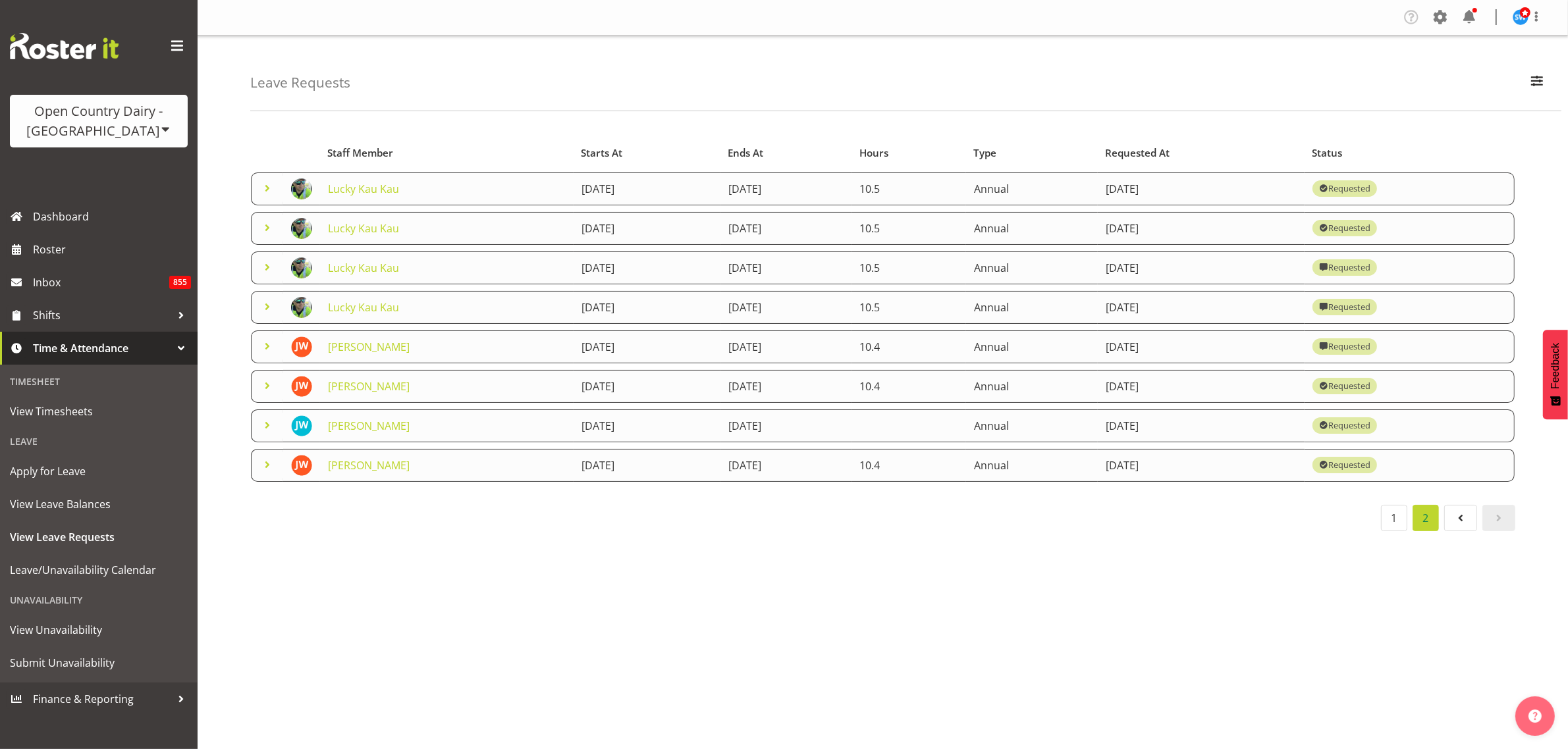
scroll to position [0, 0]
click at [1384, 522] on link "1" at bounding box center [1393, 518] width 26 height 26
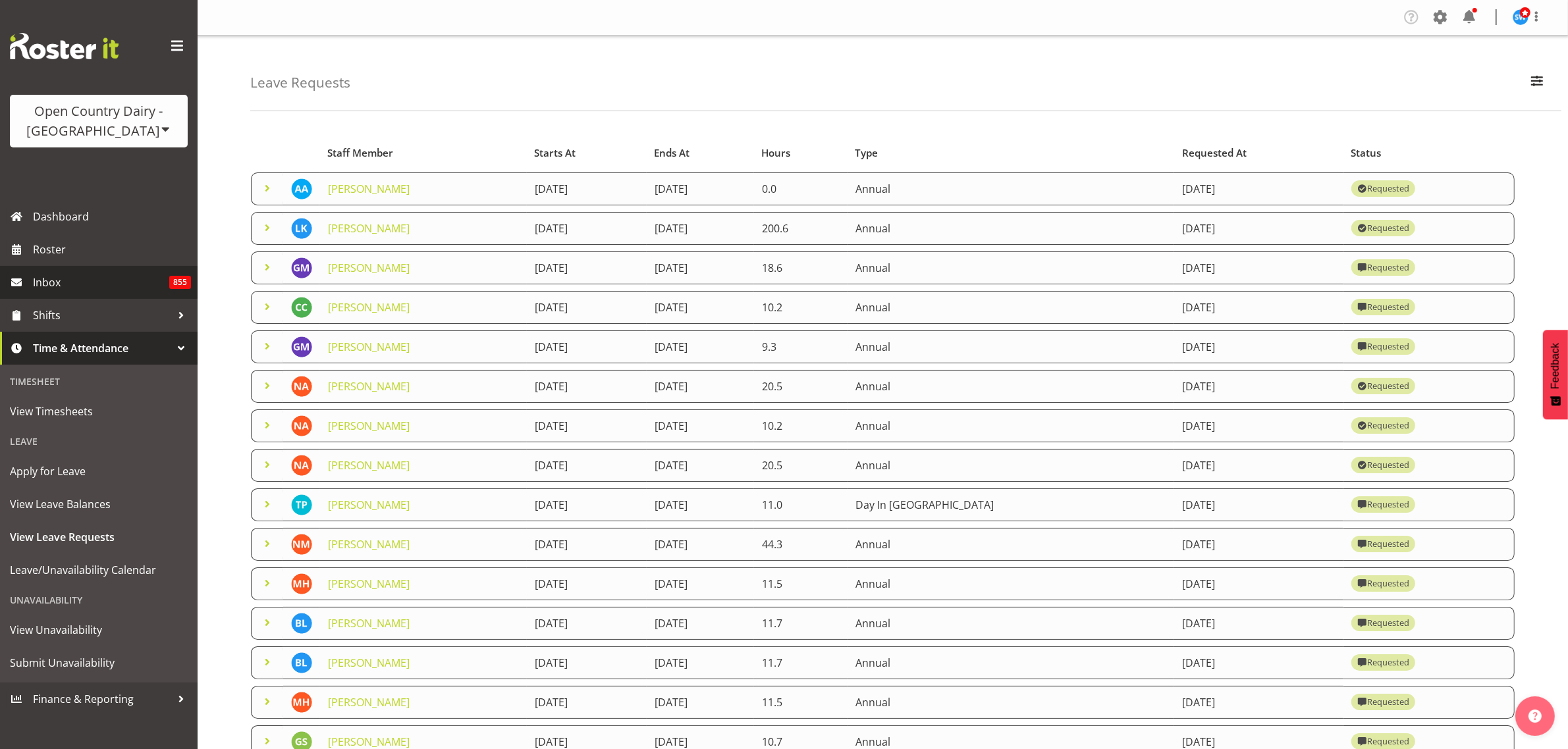
click at [51, 278] on span "Inbox" at bounding box center [101, 282] width 136 height 20
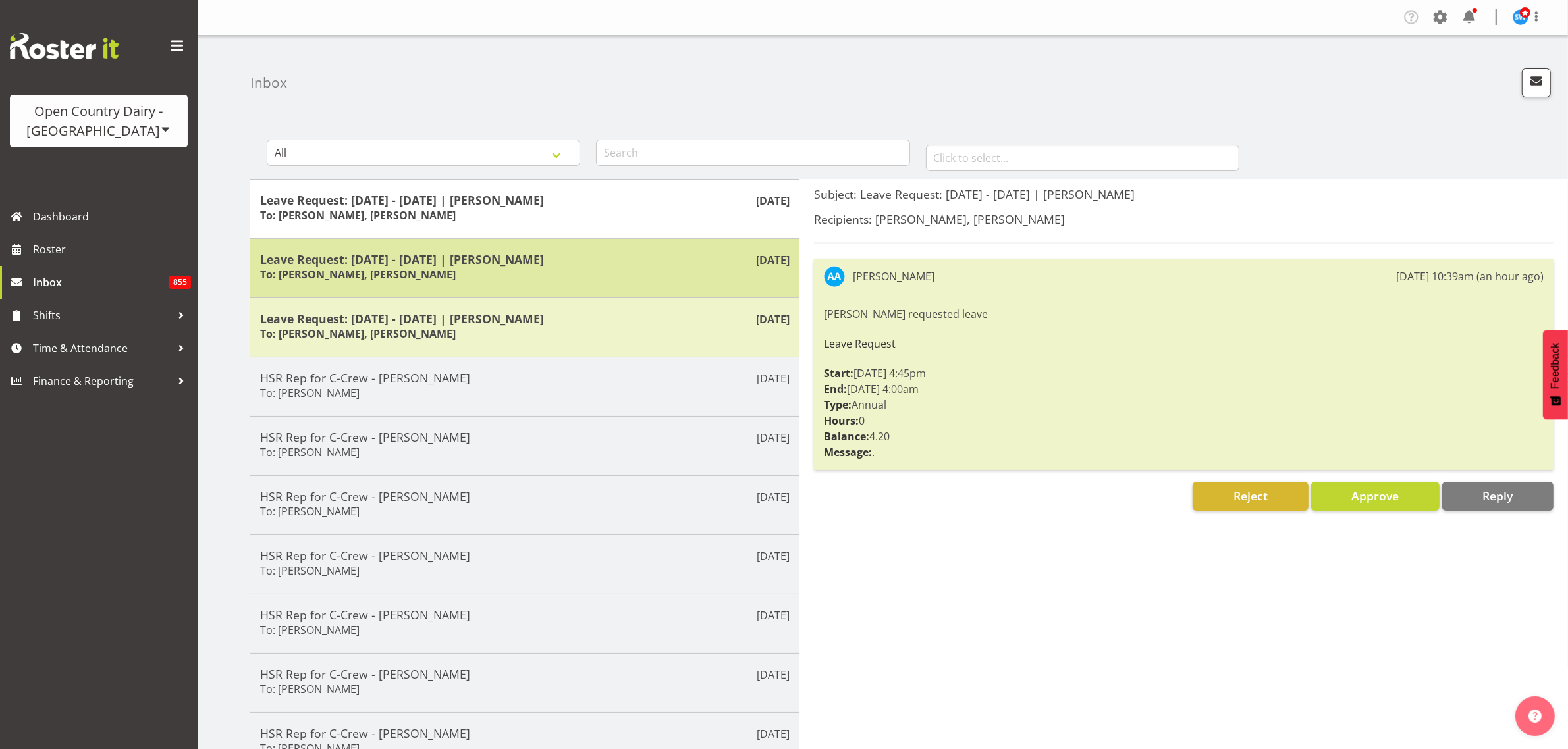
click at [438, 272] on div "Leave Request: 14/08/25 - 14/08/25 | Kerry Young To: Steve Webb, Harald Aalderi…" at bounding box center [525, 267] width 529 height 32
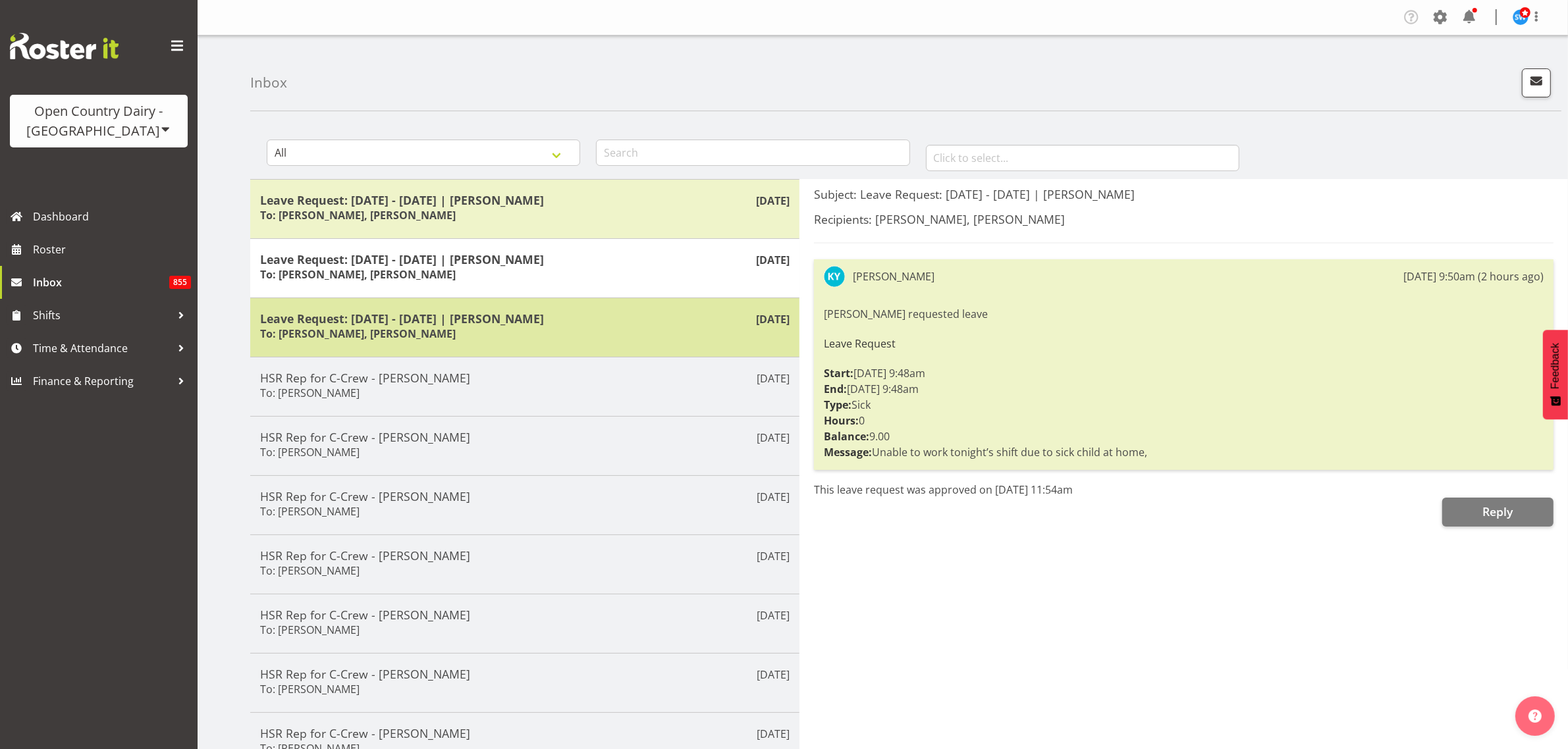
click at [419, 331] on h6 "To: Steve Webb, Teresa Perkinson" at bounding box center [358, 333] width 196 height 13
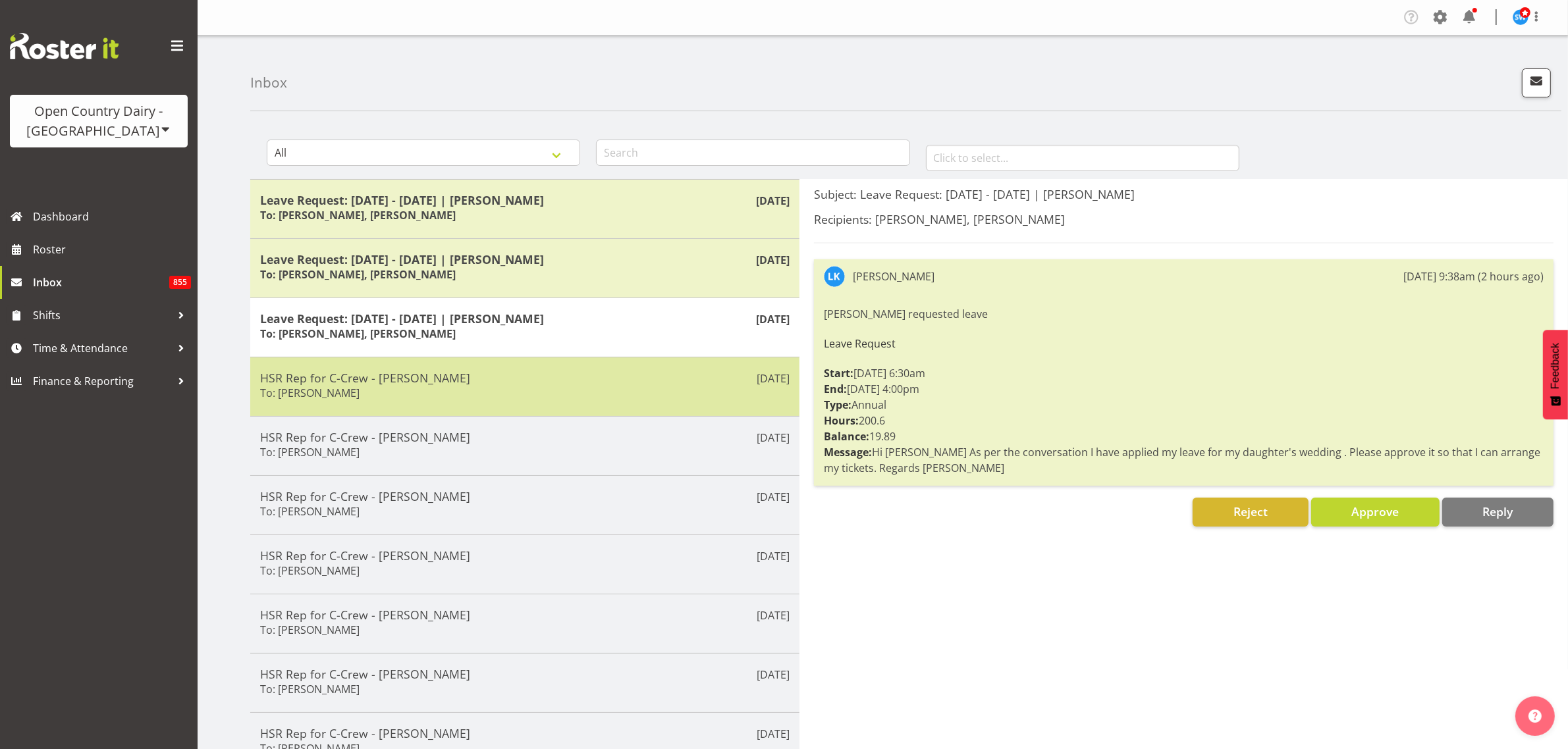
click at [403, 399] on div "HSR Rep for C-Crew - Andy Webb To: Tama Baker" at bounding box center [525, 387] width 529 height 32
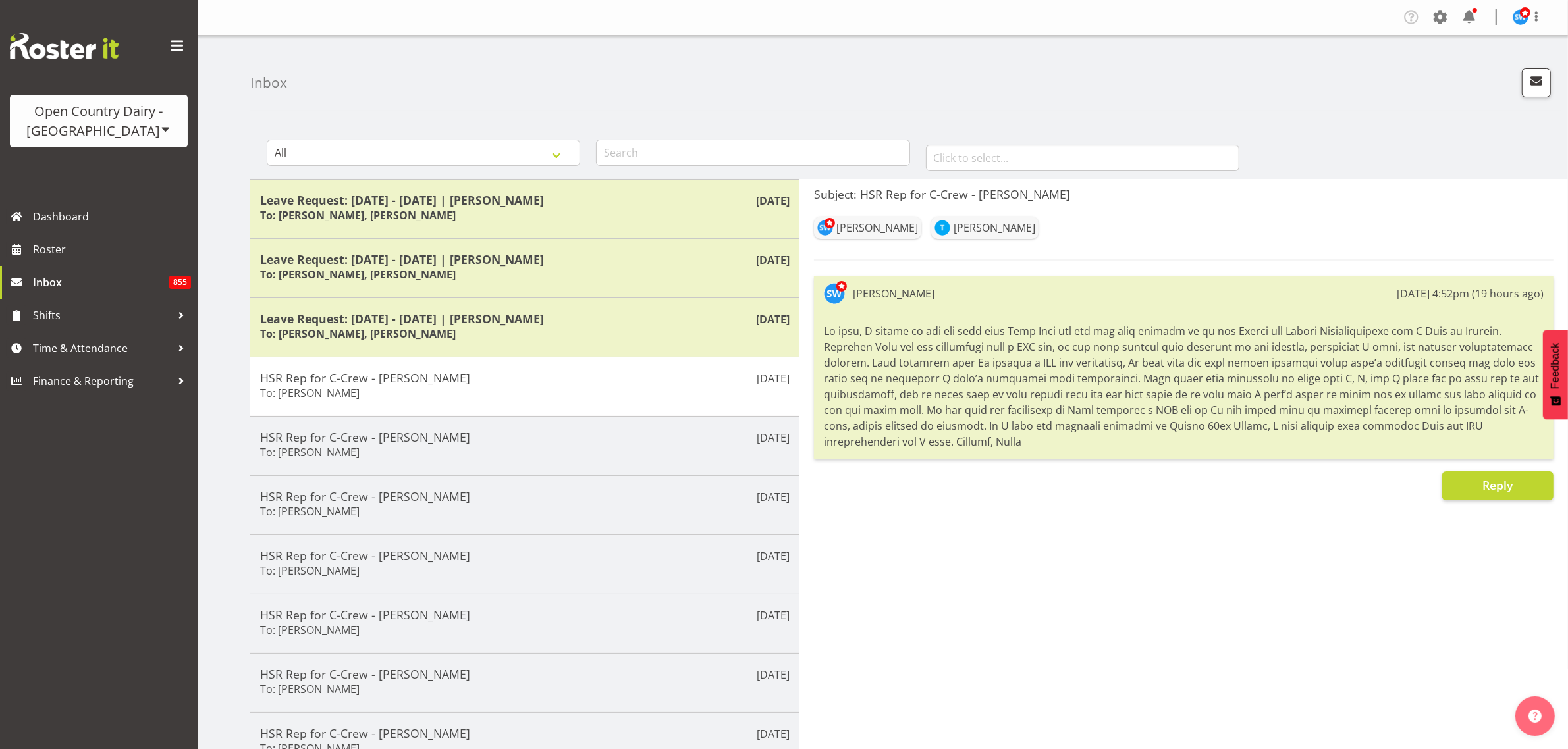
drag, startPoint x: 825, startPoint y: 330, endPoint x: 1073, endPoint y: 441, distance: 271.7
click at [1073, 441] on div at bounding box center [1183, 386] width 719 height 133
copy div "Hi team, I wanted to let you know that Andy Webb has put his name forward to be…"
click at [1530, 81] on span "button" at bounding box center [1536, 81] width 17 height 17
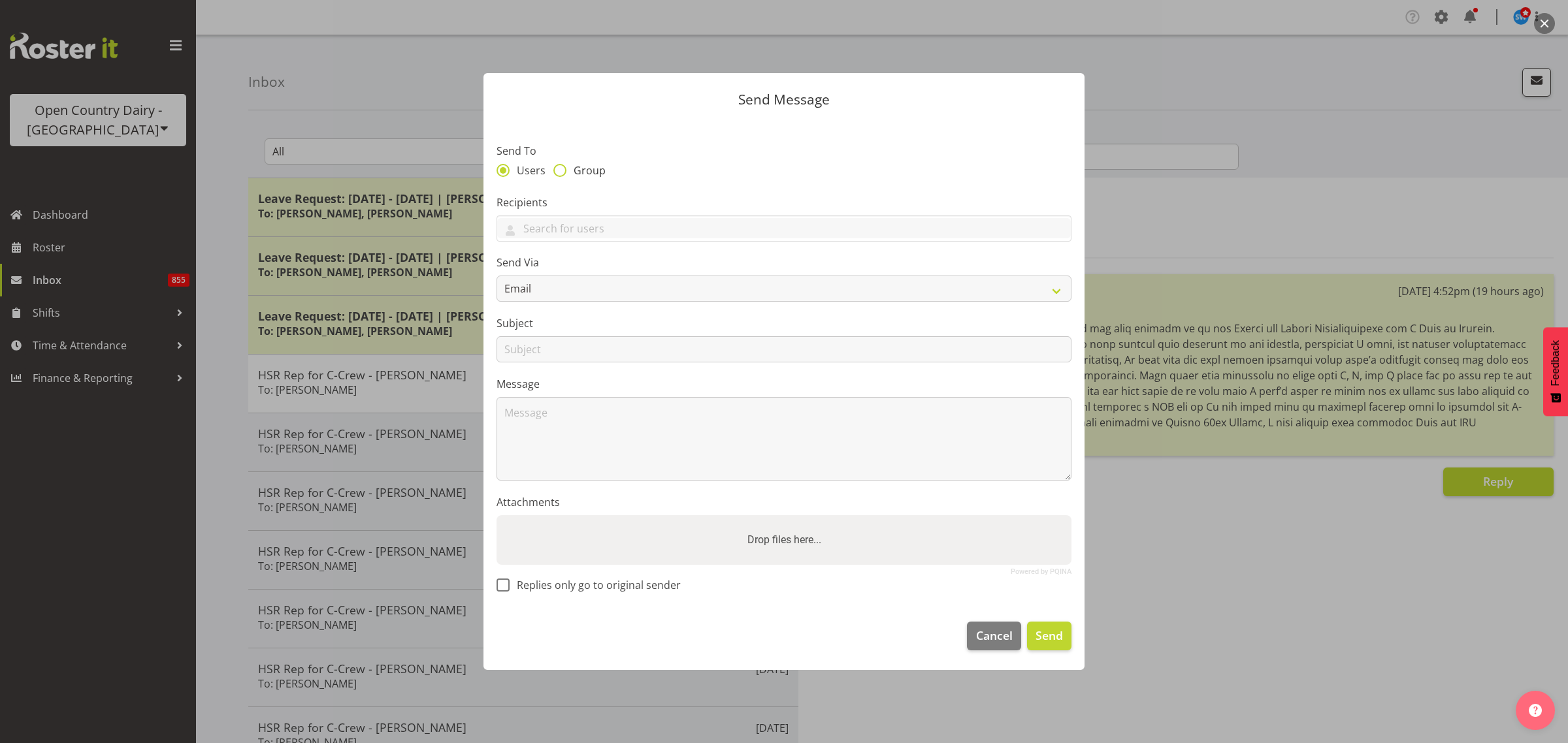
click at [559, 171] on span at bounding box center [559, 170] width 13 height 13
click at [559, 171] on input "Group" at bounding box center [557, 171] width 8 height 8
radio input "true"
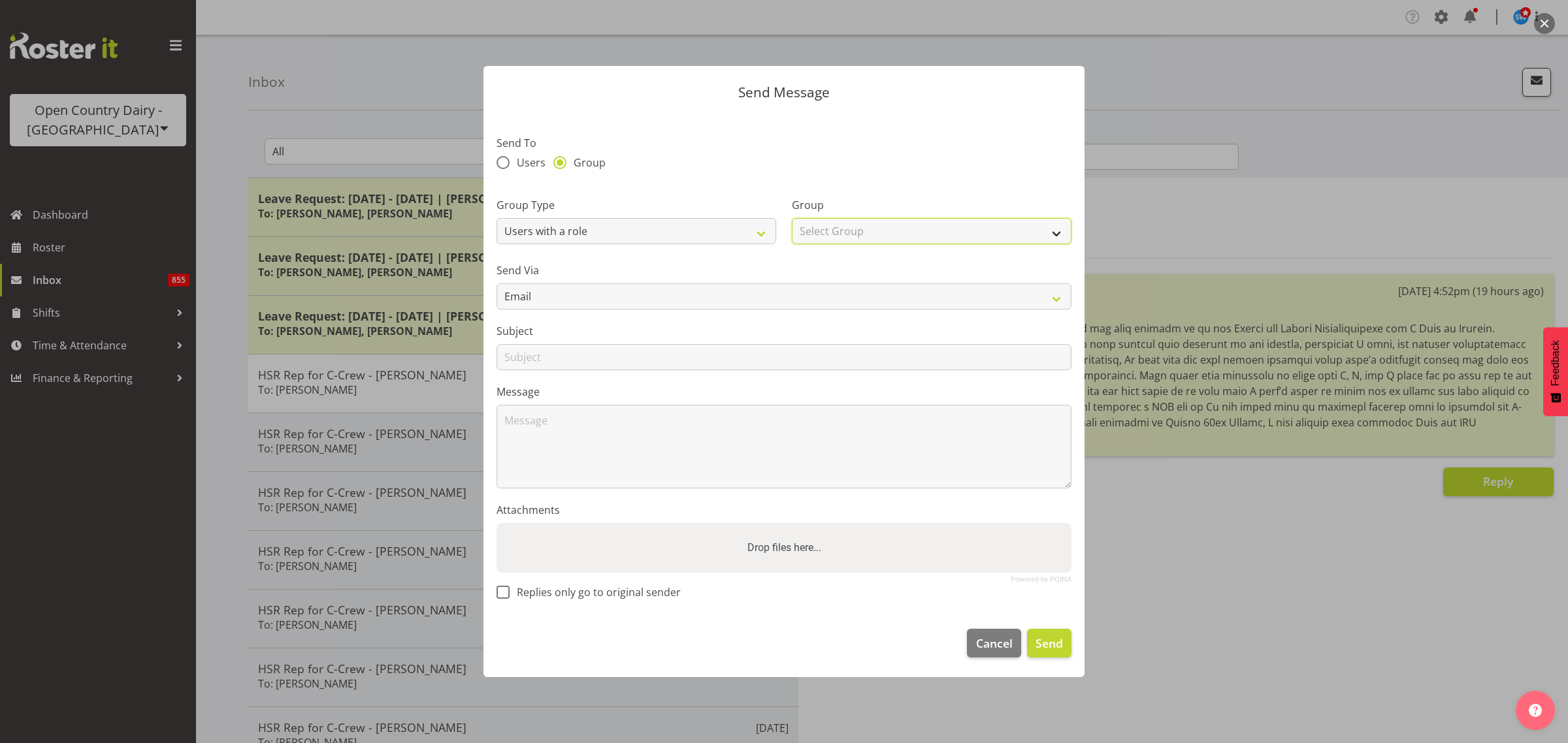
click at [1059, 232] on select "Select Group Cadet Driver Crew Leader Driver Driver Buddy Driver Assessor Daysh…" at bounding box center [931, 231] width 279 height 26
click at [704, 226] on select "Users with a role Users with a skill Primary users in a location All users in a…" at bounding box center [636, 231] width 279 height 26
select select "skill"
click at [496, 218] on select "Users with a role Users with a skill Primary users in a location All users in a…" at bounding box center [636, 231] width 279 height 26
click at [1033, 231] on select "Select Group A Crew B Crew C Crew Green Crew Red Crew Yellow Crew Blue Crew Fre…" at bounding box center [931, 231] width 279 height 26
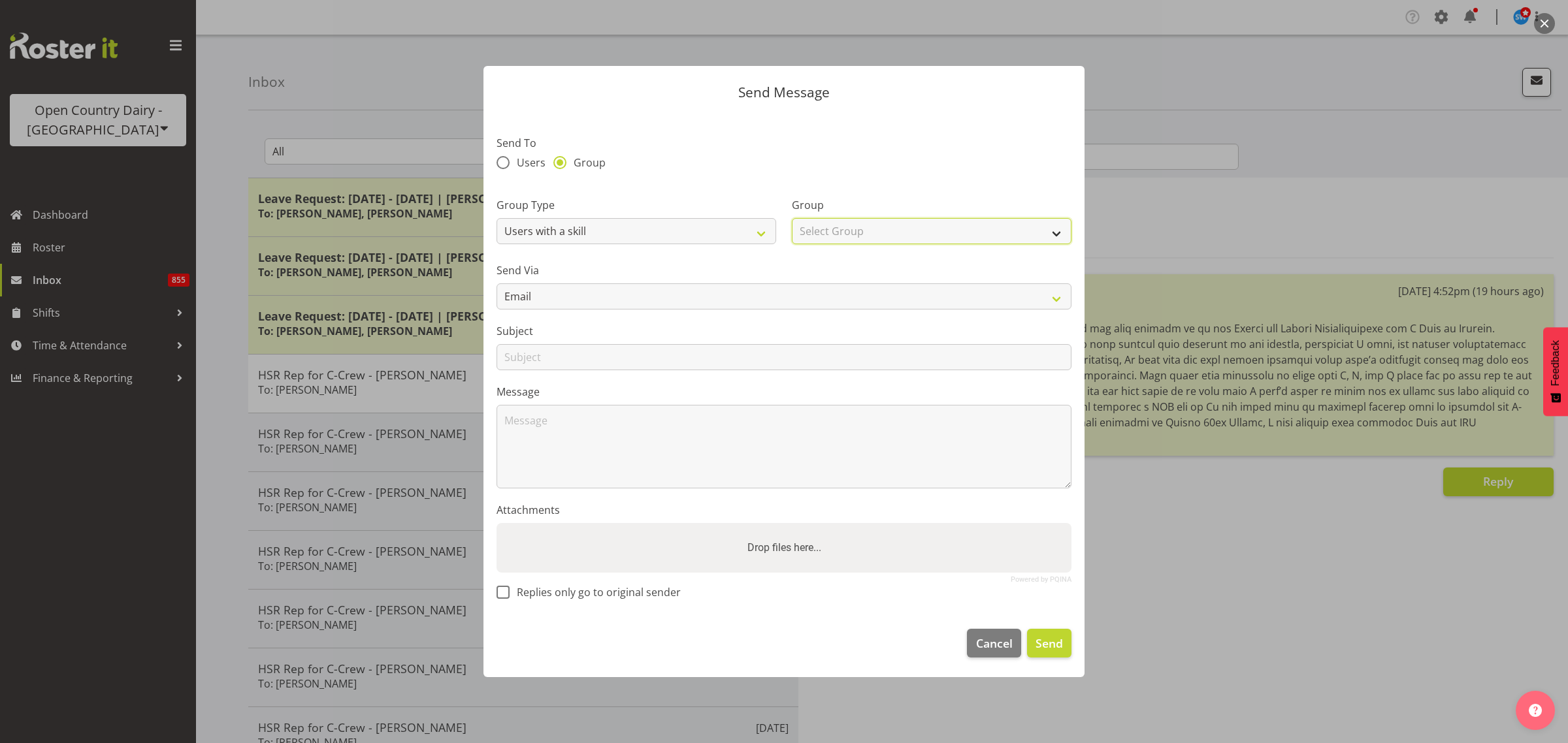
select select "383"
click at [792, 218] on select "Select Group A Crew B Crew C Crew Green Crew Red Crew Yellow Crew Blue Crew Fre…" at bounding box center [931, 231] width 279 height 26
click at [590, 428] on textarea at bounding box center [783, 446] width 575 height 84
paste textarea "Hi team, I wanted to let you know that Andy Webb has put his name forward to be…"
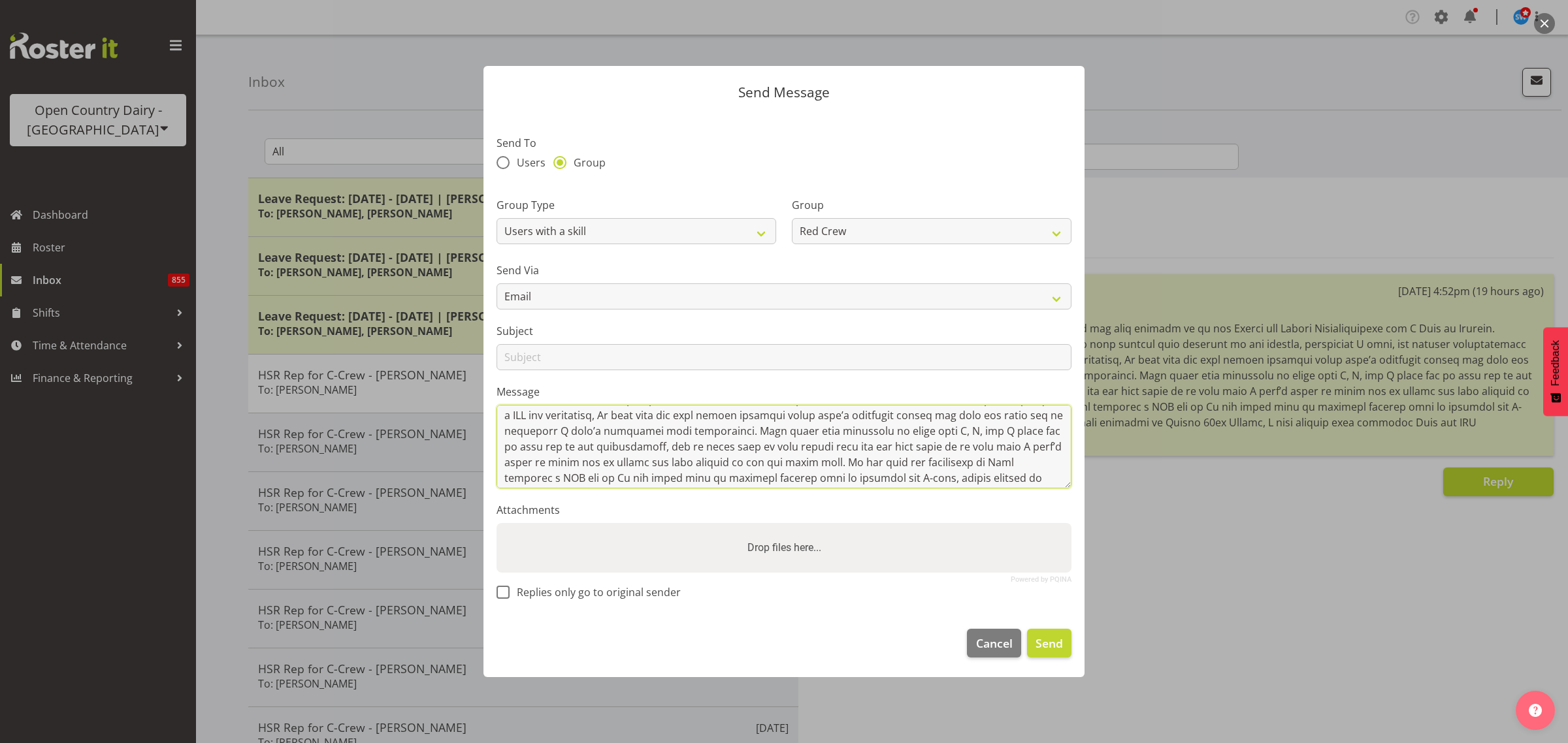
scroll to position [89, 0]
click at [540, 476] on textarea at bounding box center [783, 446] width 575 height 84
click at [900, 452] on textarea at bounding box center [783, 446] width 575 height 84
click at [905, 455] on textarea at bounding box center [783, 446] width 575 height 84
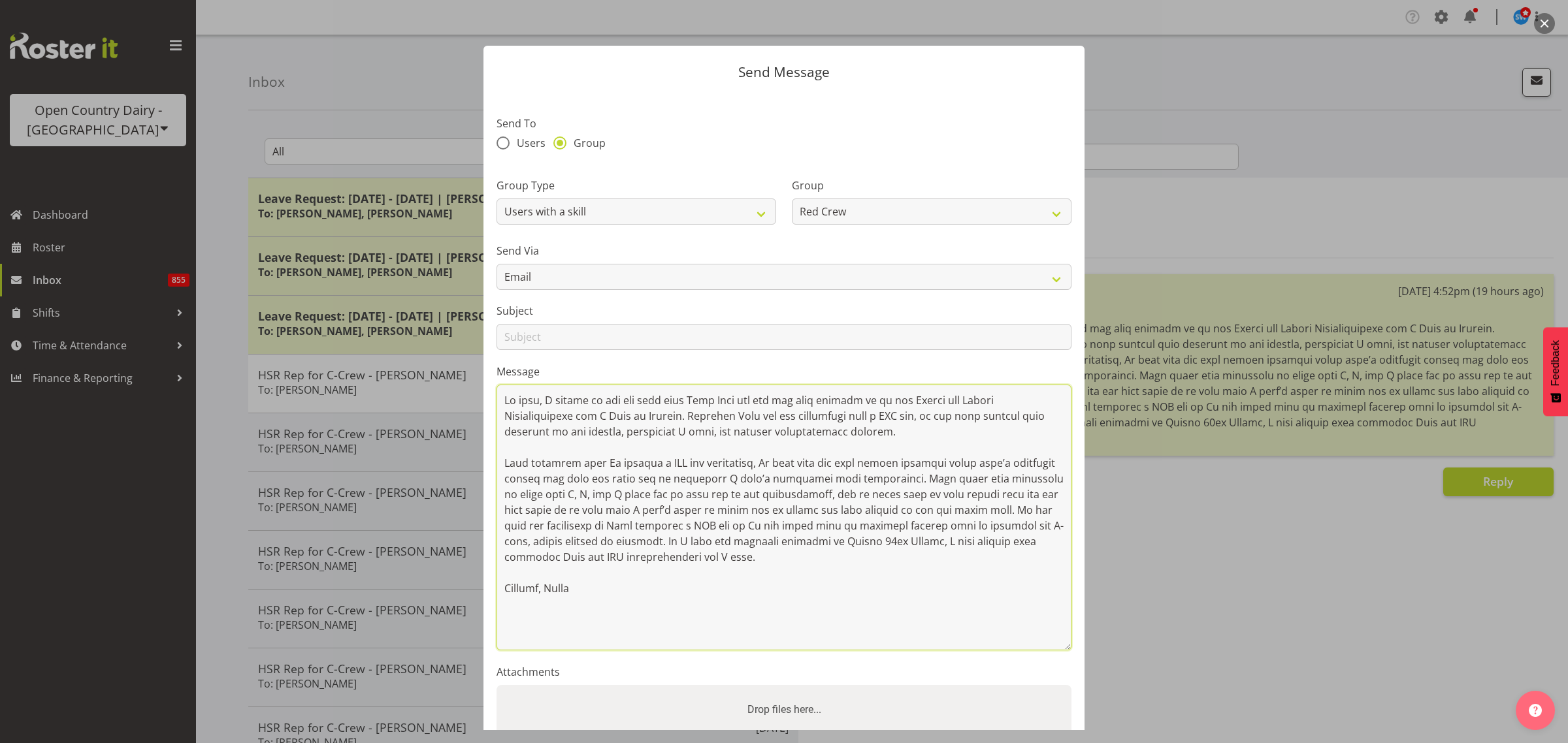
drag, startPoint x: 1065, startPoint y: 484, endPoint x: 1141, endPoint y: 667, distance: 198.2
click at [1141, 667] on div "Send Message Send To Users Group Group Type Users with a role Users with a skil…" at bounding box center [784, 372] width 1568 height 743
click at [1004, 514] on textarea at bounding box center [783, 518] width 575 height 266
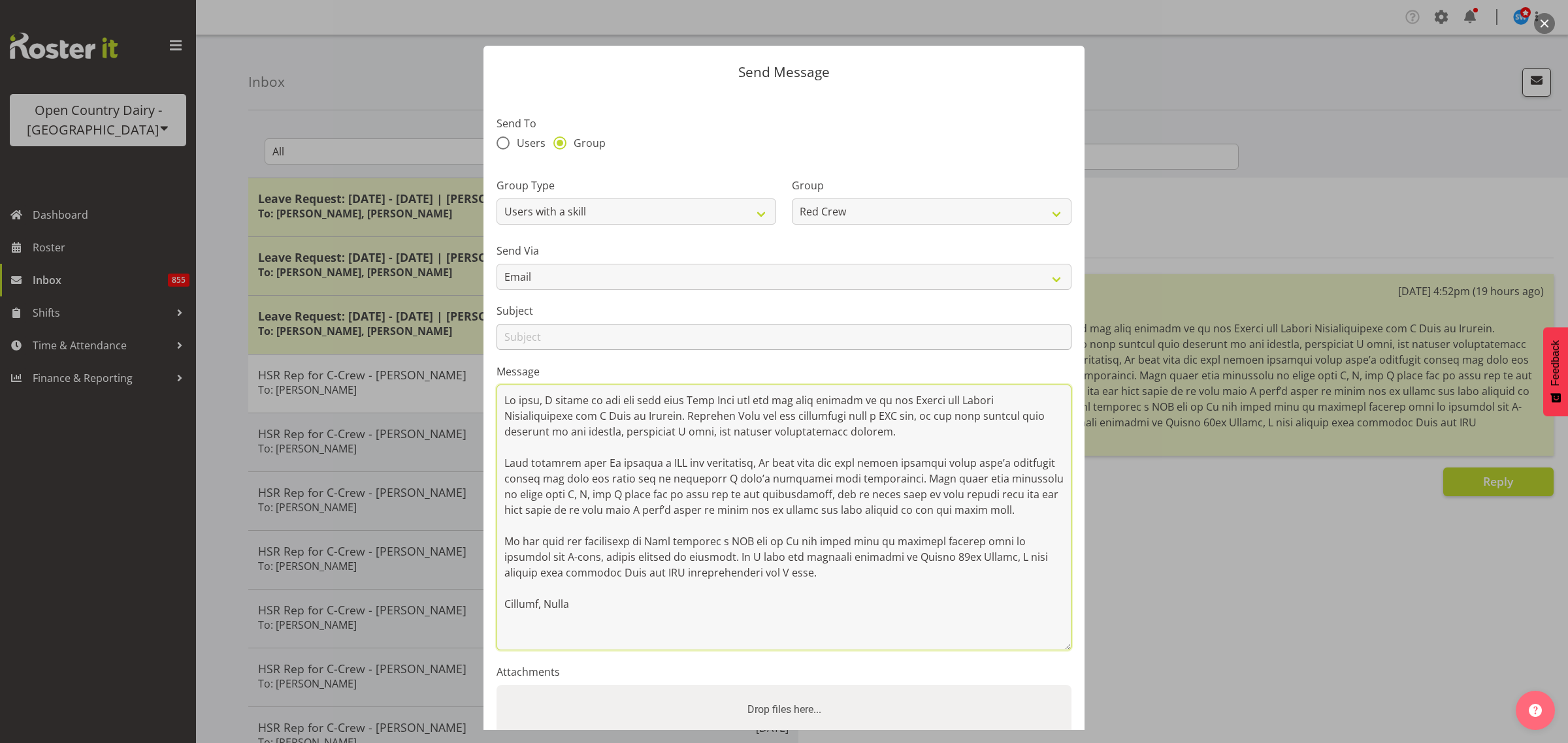
type textarea "Hi team, I wanted to let you know that Andy Webb has put his name forward to be…"
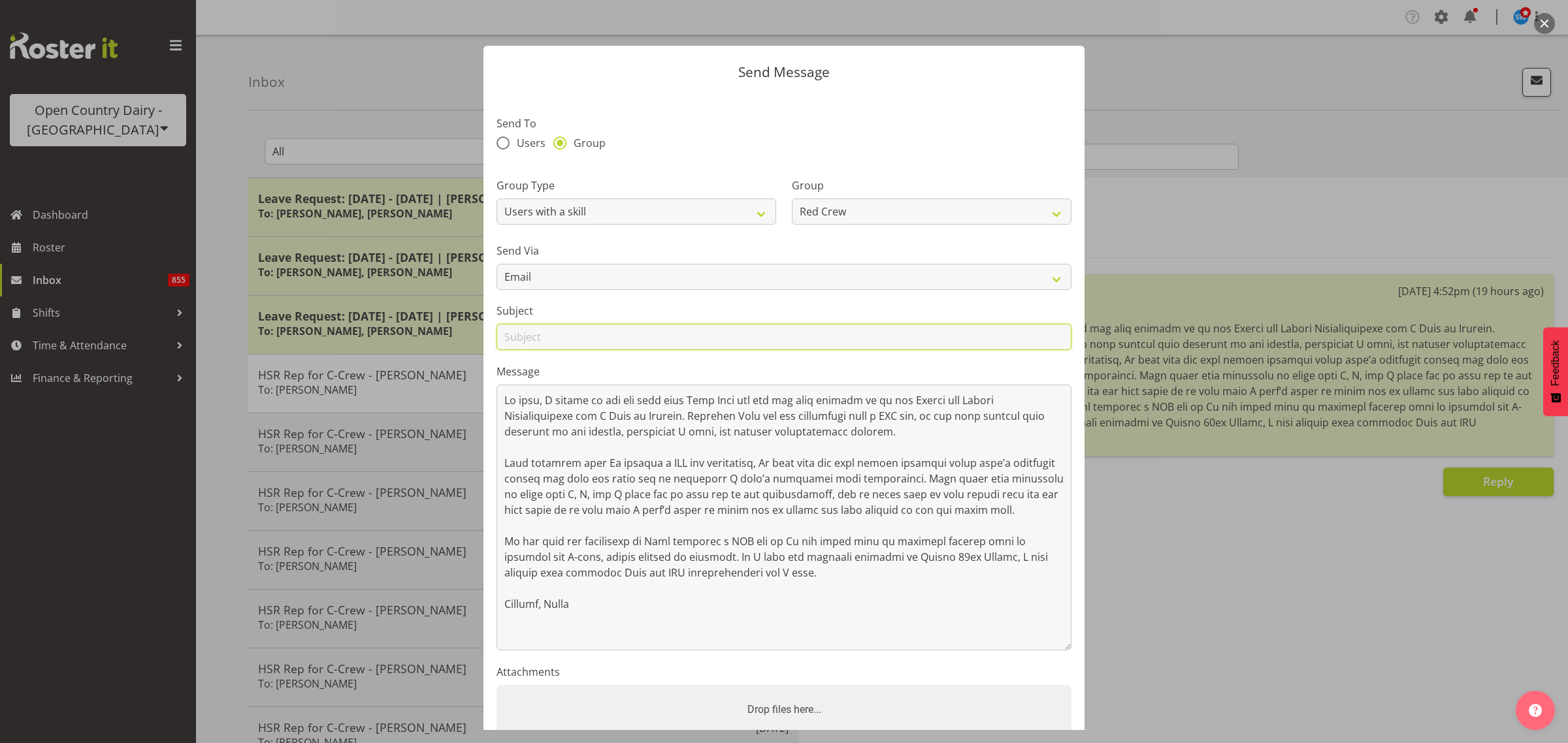
click at [591, 335] on input "text" at bounding box center [783, 336] width 575 height 26
type input "HSR Rep for C-Crew"
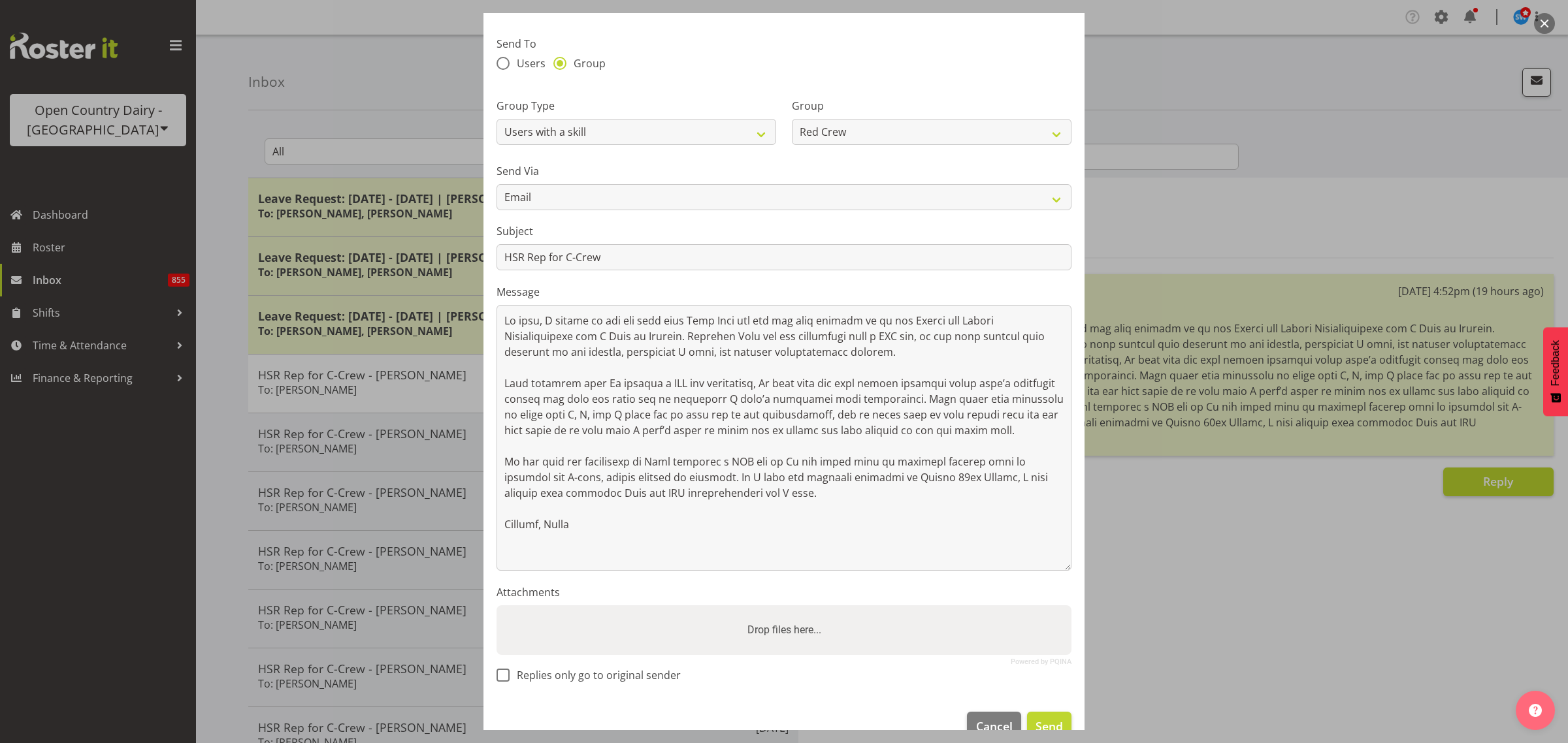
scroll to position [109, 0]
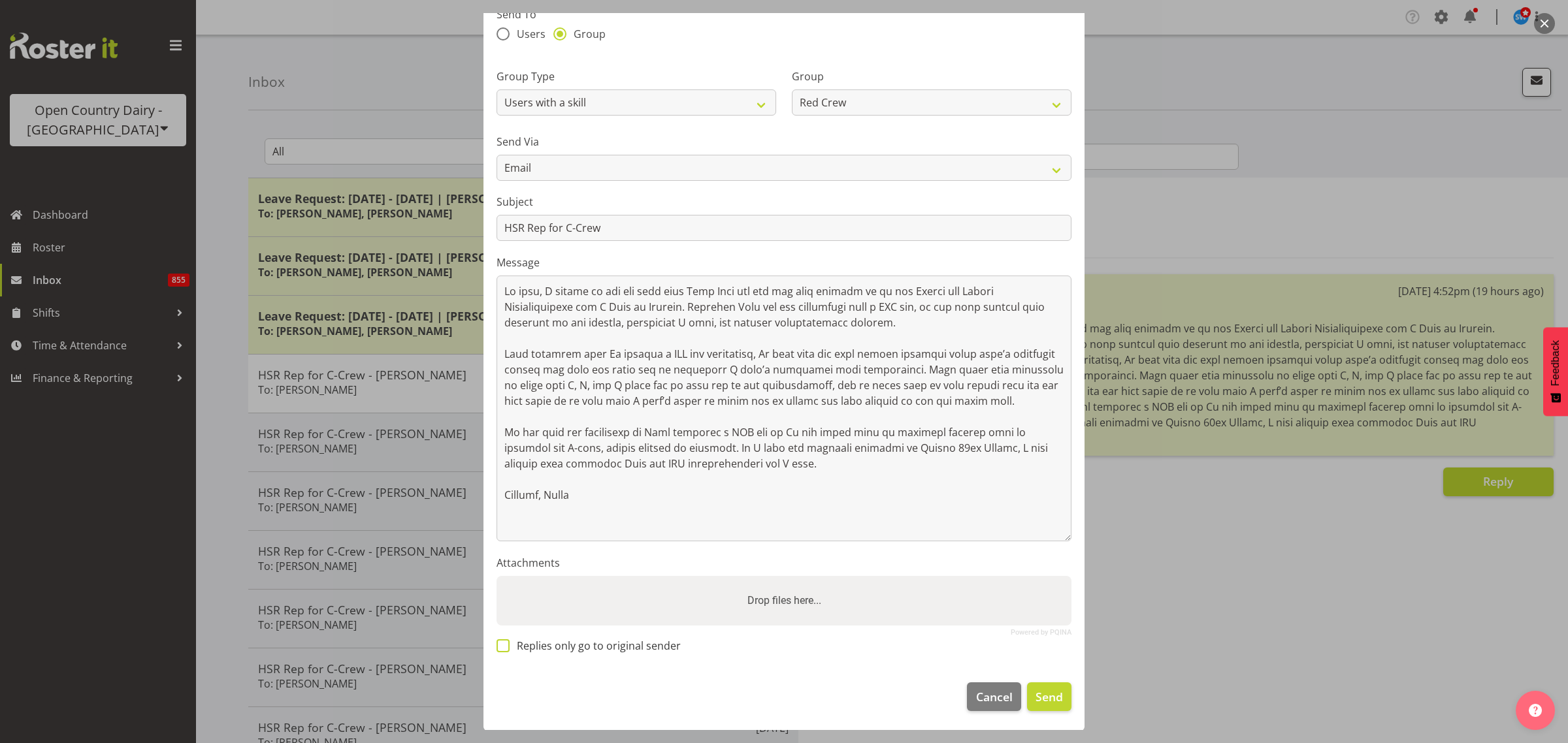
click at [505, 647] on span at bounding box center [502, 646] width 13 height 13
click at [505, 647] on input "Replies only go to original sender" at bounding box center [500, 645] width 8 height 8
checkbox input "true"
click at [1035, 690] on span "Send" at bounding box center [1049, 697] width 27 height 17
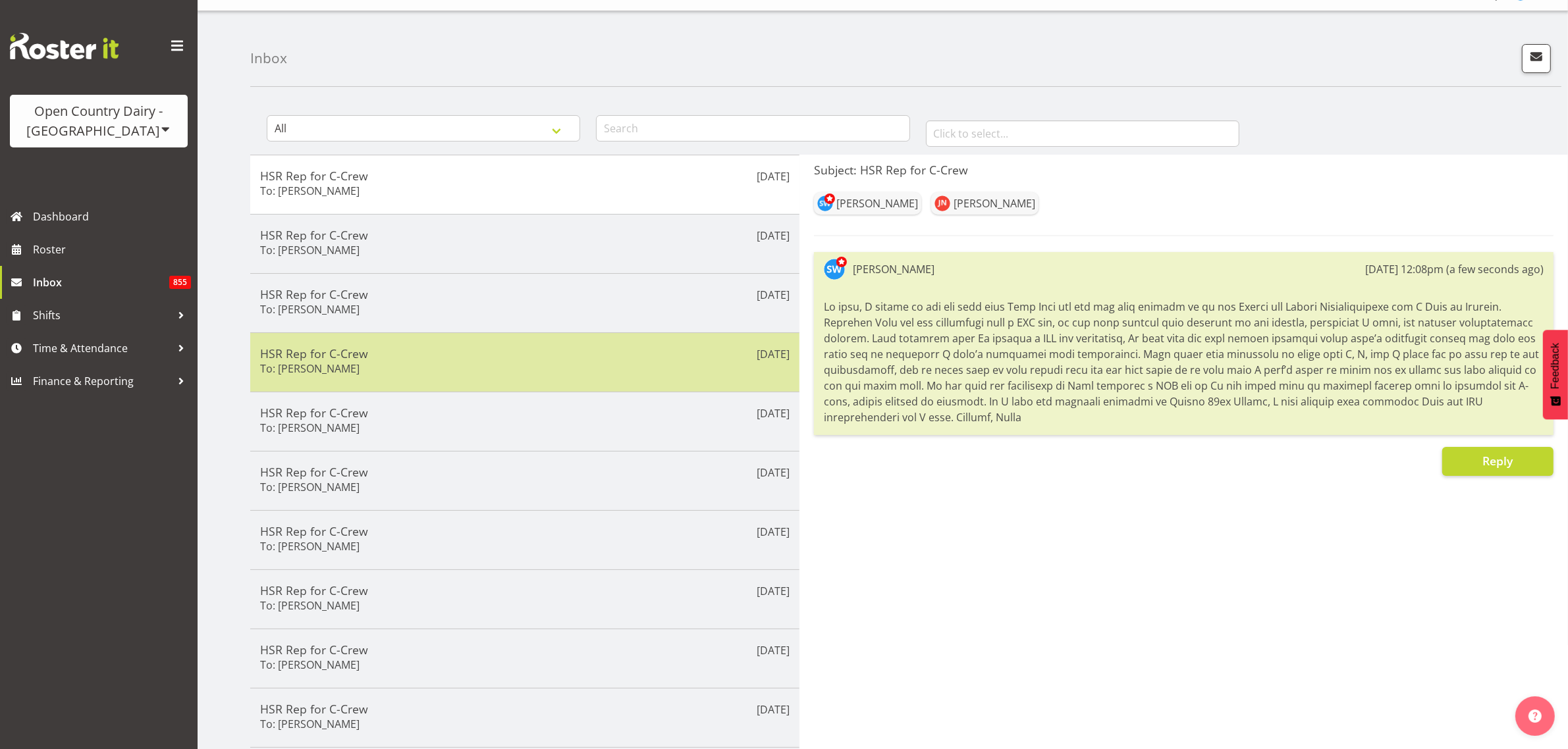
scroll to position [0, 0]
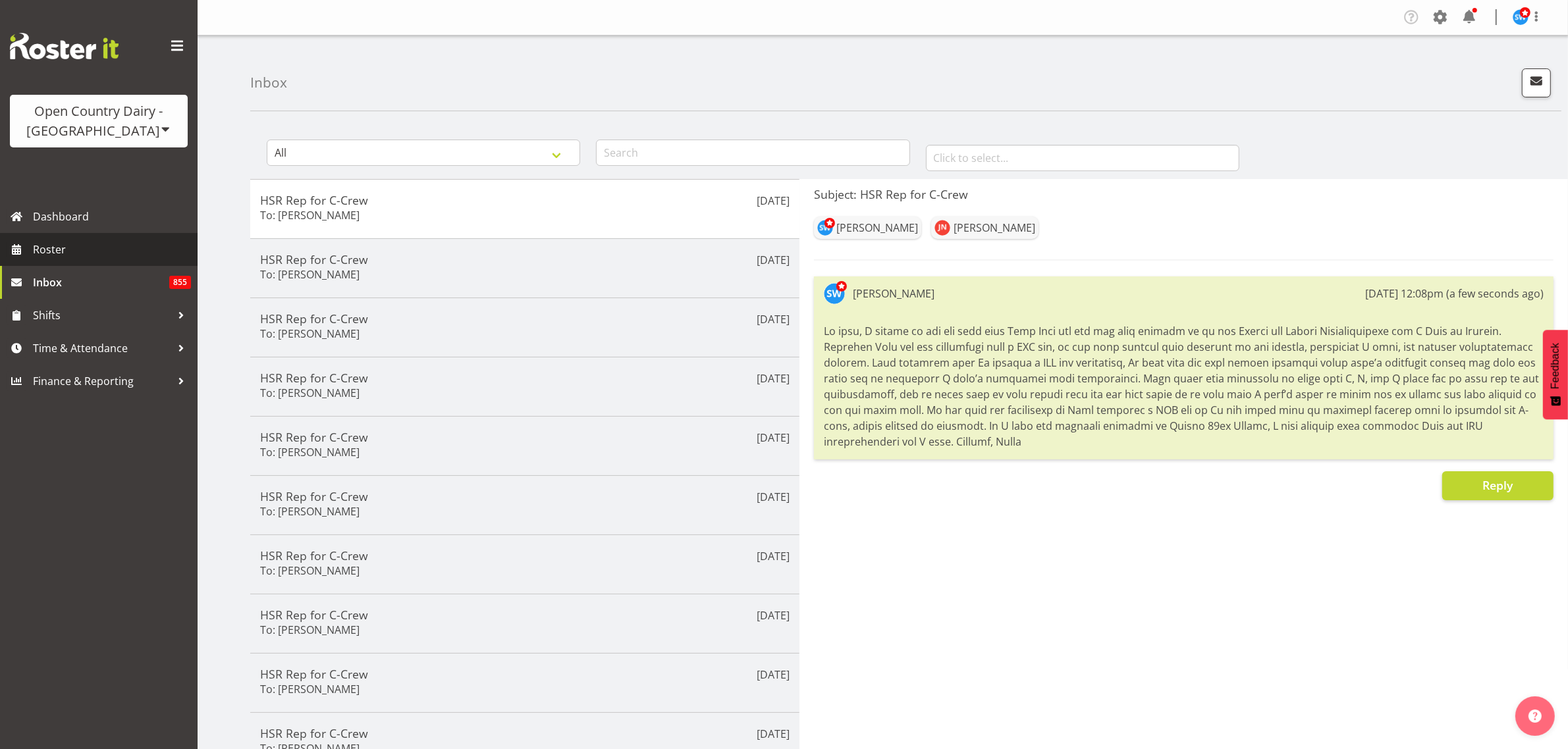
click at [48, 251] on span "Roster" at bounding box center [111, 250] width 158 height 20
